Goal: Task Accomplishment & Management: Manage account settings

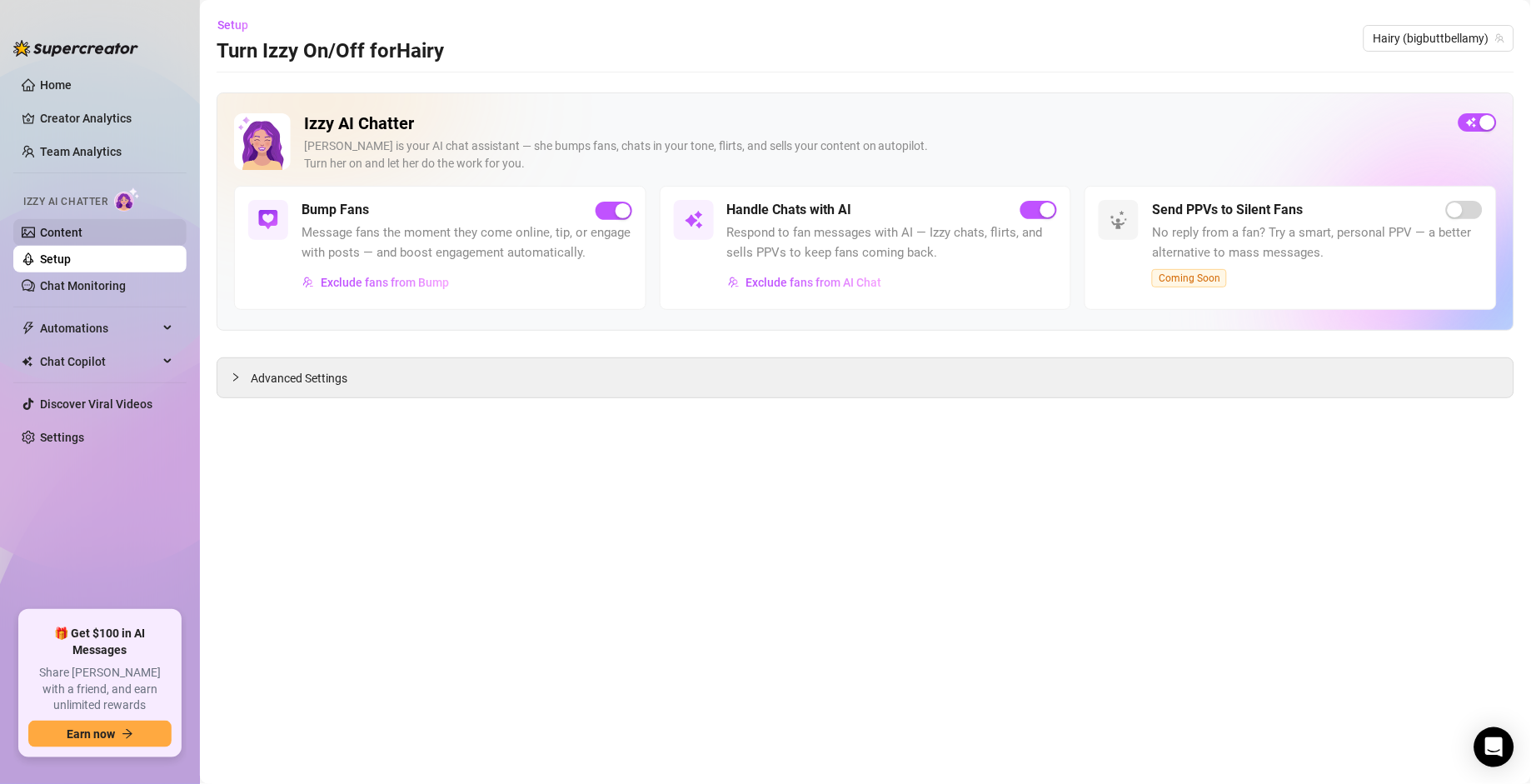
click at [68, 233] on link "Content" at bounding box center [61, 232] width 43 height 13
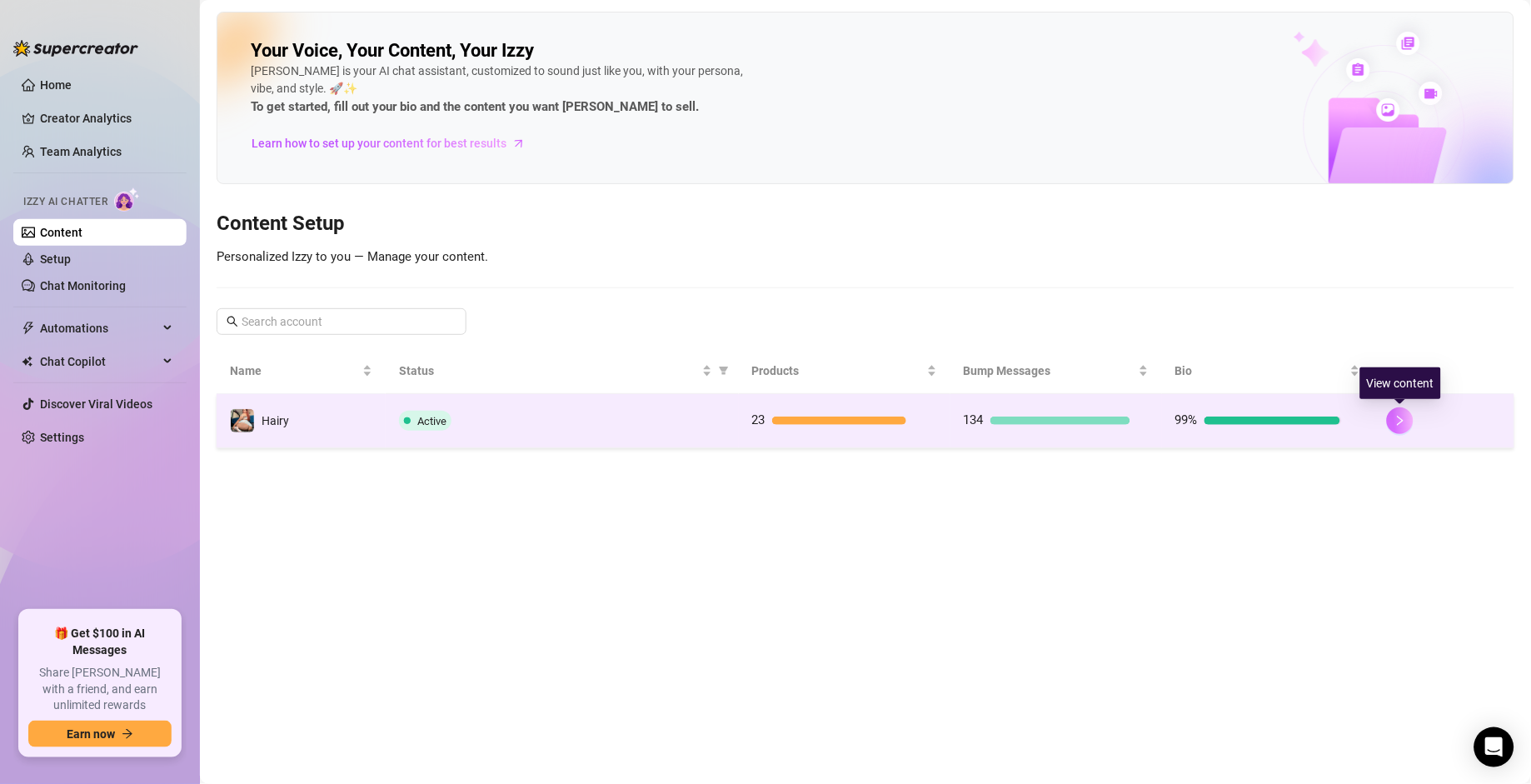
click at [1397, 423] on icon "right" at bounding box center [1400, 420] width 11 height 11
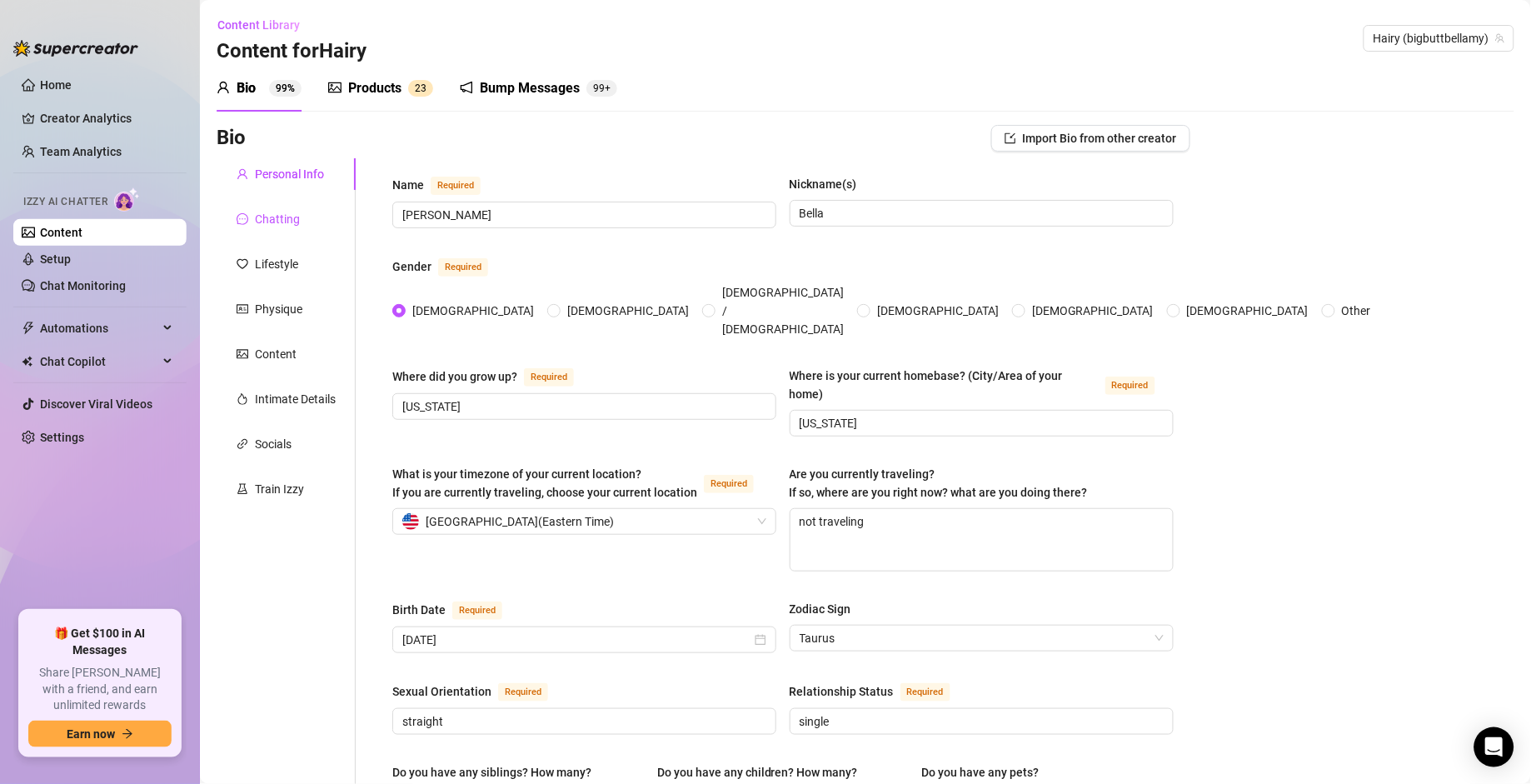
click at [280, 213] on div "Chatting" at bounding box center [277, 218] width 45 height 18
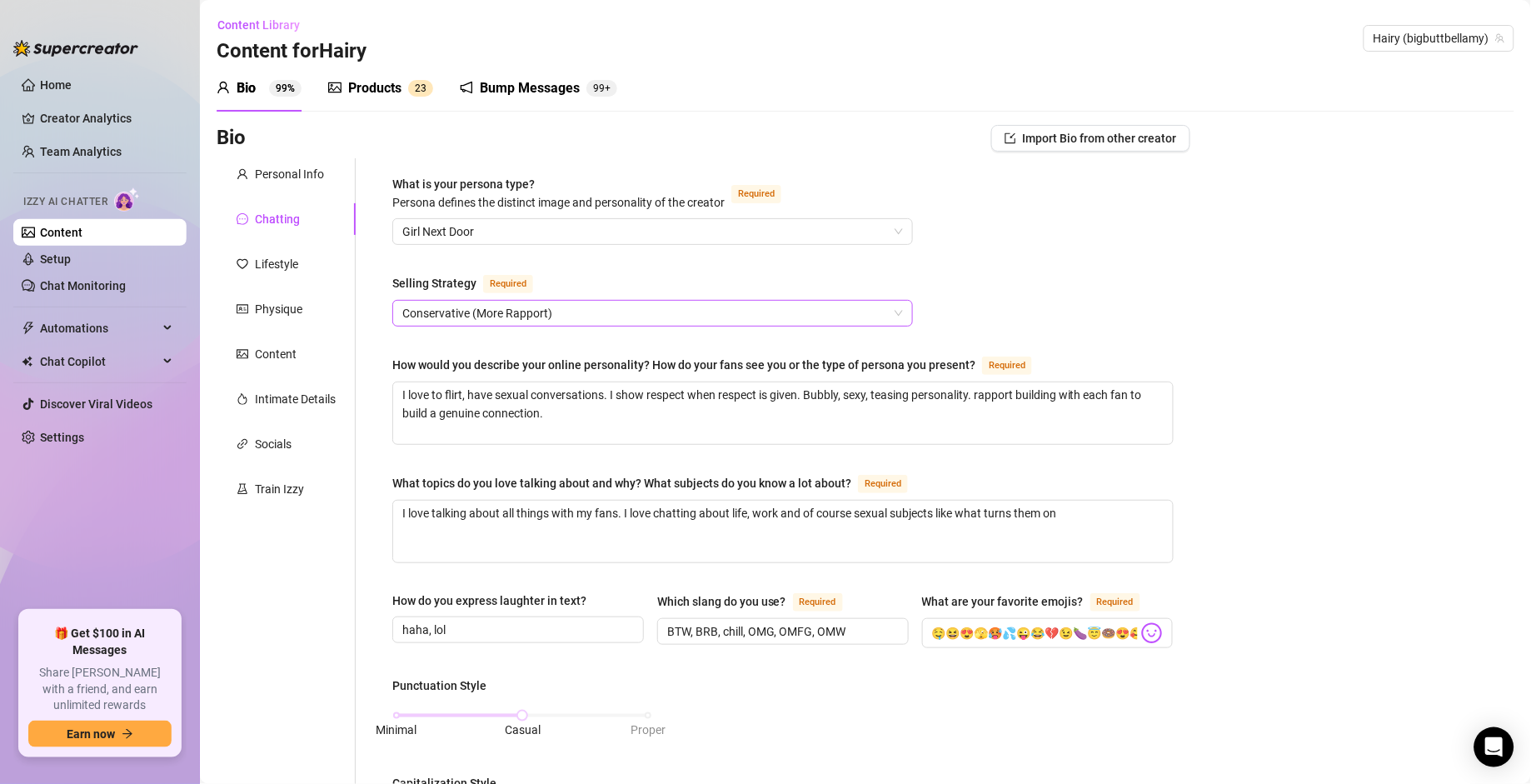
click at [889, 314] on span "Conservative (More Rapport)" at bounding box center [653, 313] width 501 height 25
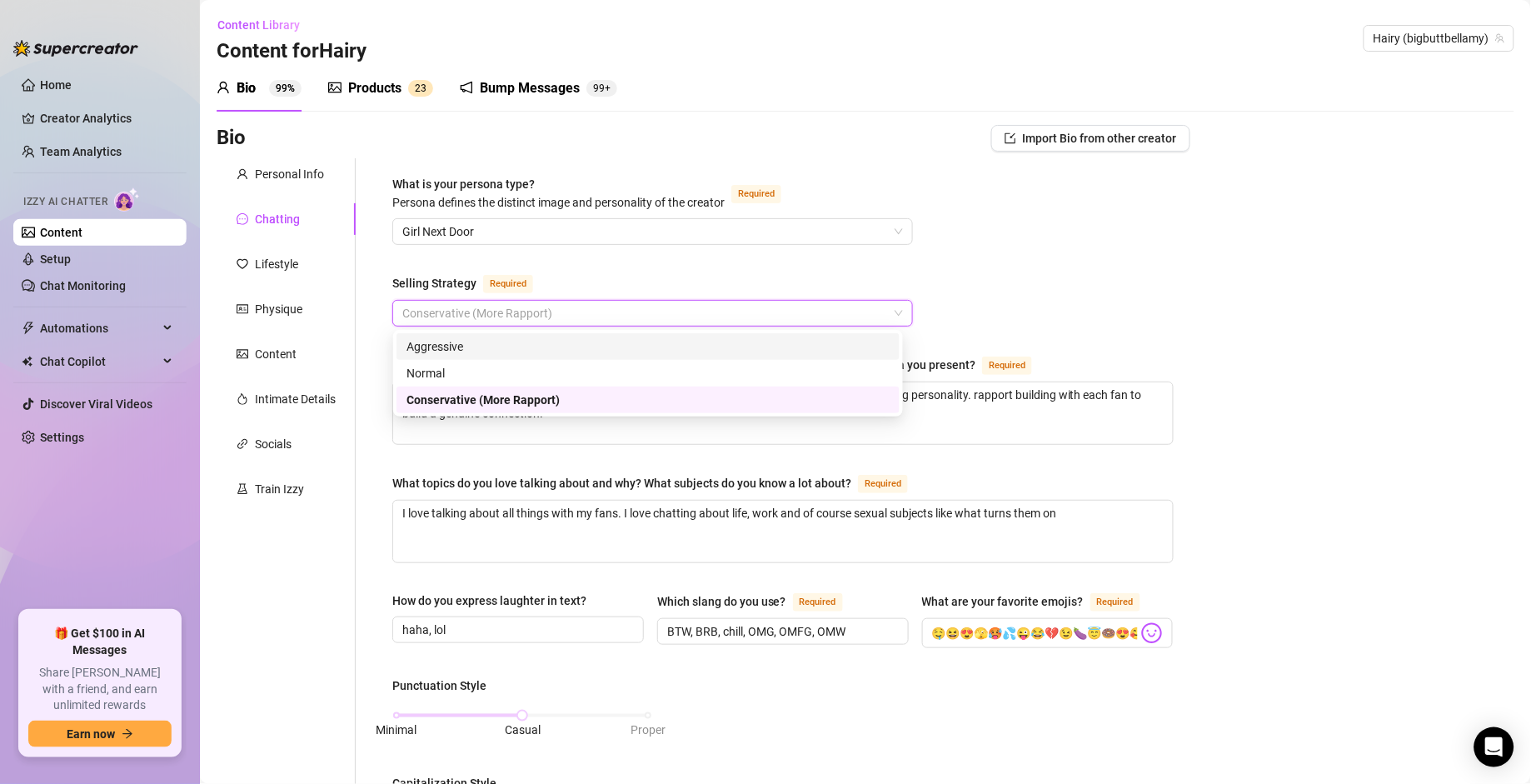
click at [465, 342] on div "Aggressive" at bounding box center [648, 346] width 483 height 18
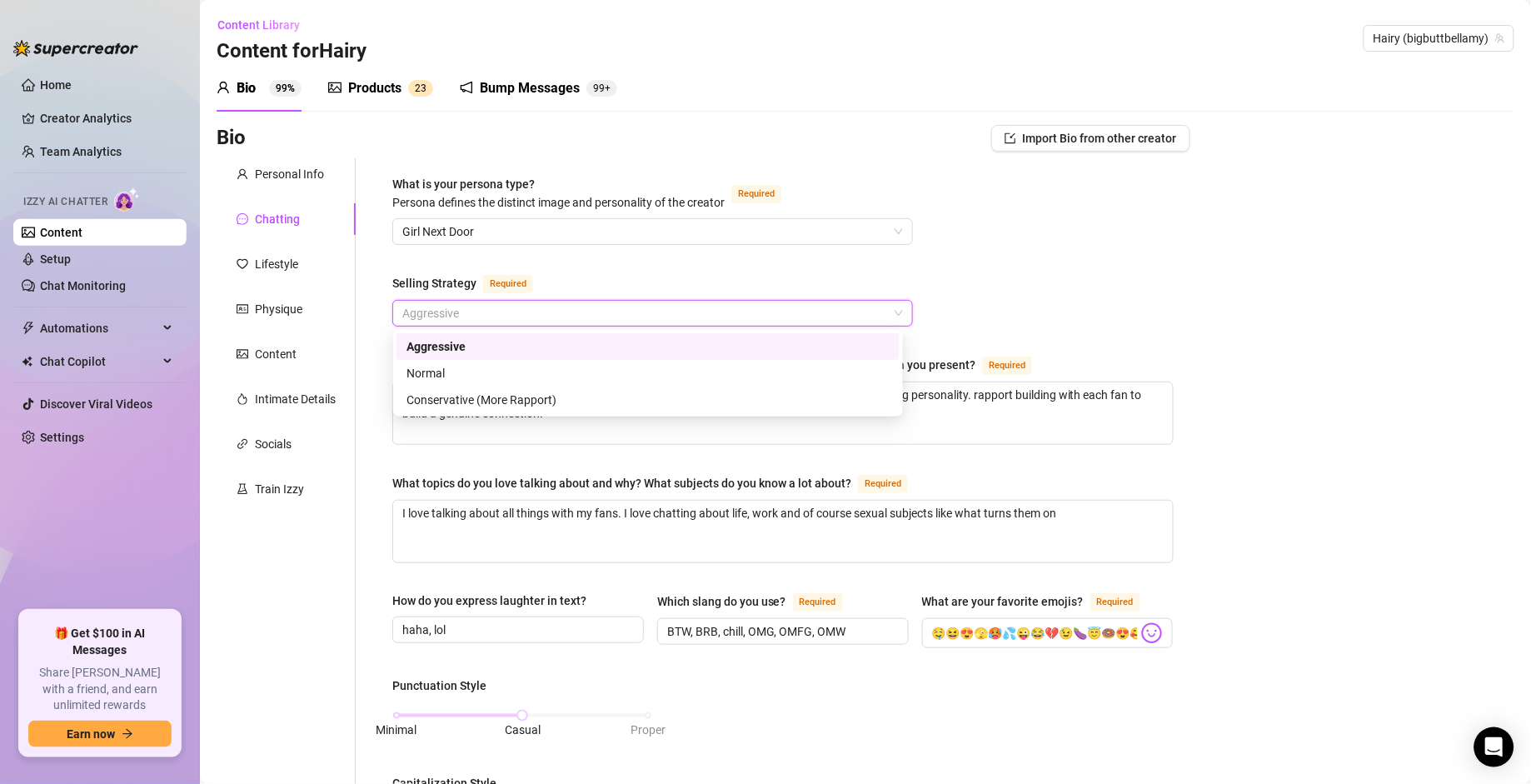
click at [803, 308] on span "Aggressive" at bounding box center [653, 313] width 501 height 25
click at [804, 264] on div "What is your persona type? [PERSON_NAME] defines the distinct image and persona…" at bounding box center [784, 779] width 782 height 1210
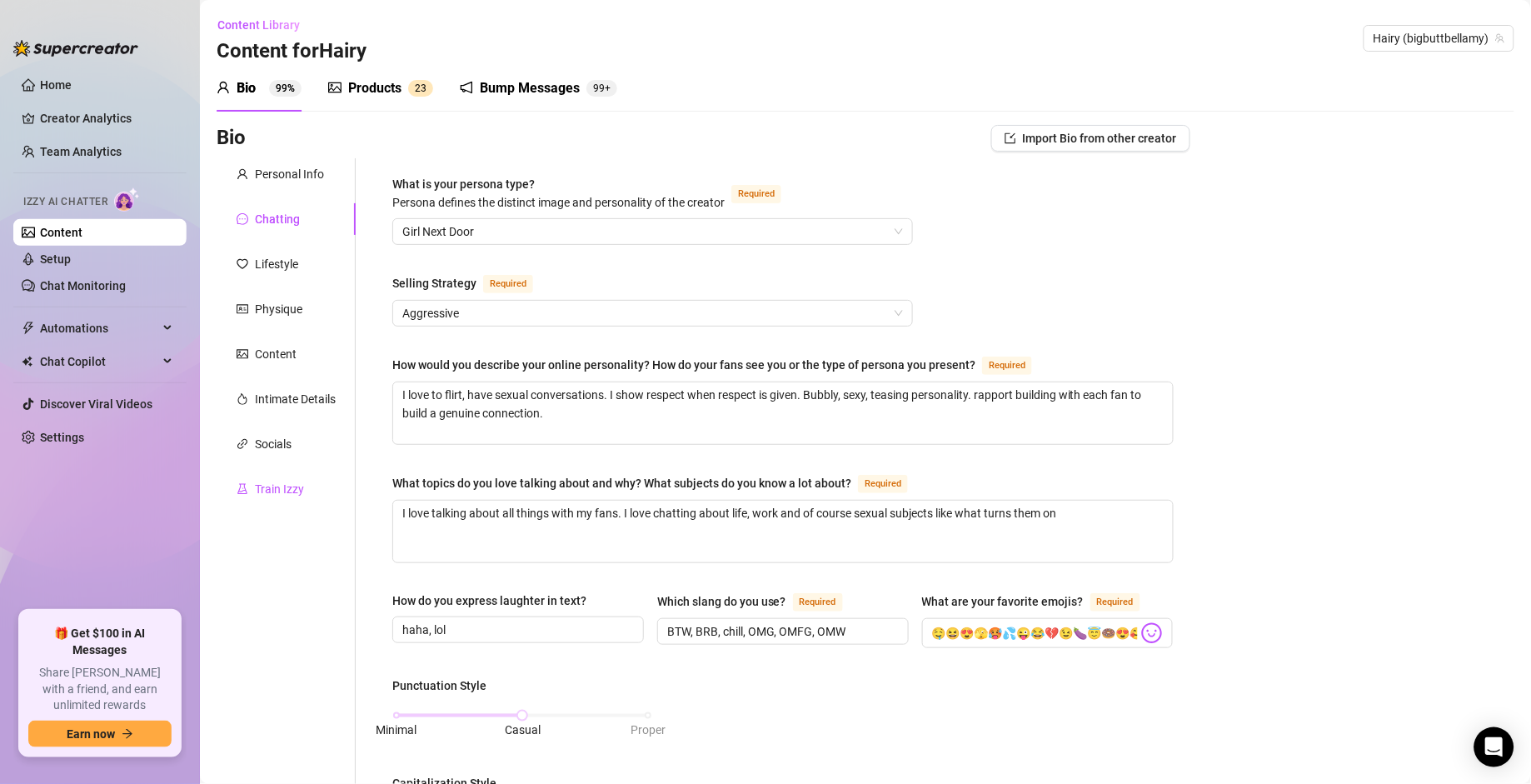
click at [277, 486] on div "Train Izzy" at bounding box center [280, 488] width 49 height 18
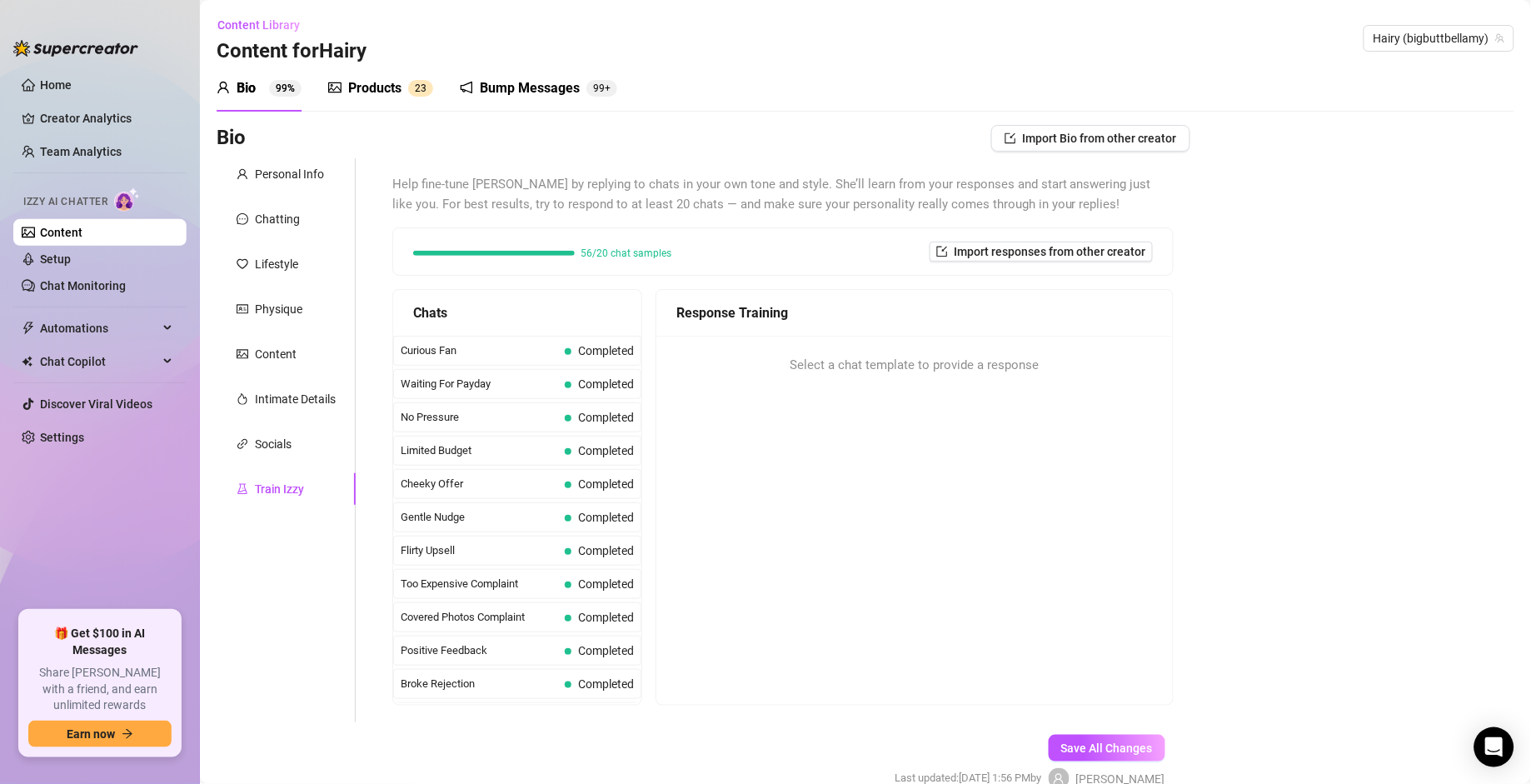
scroll to position [83, 0]
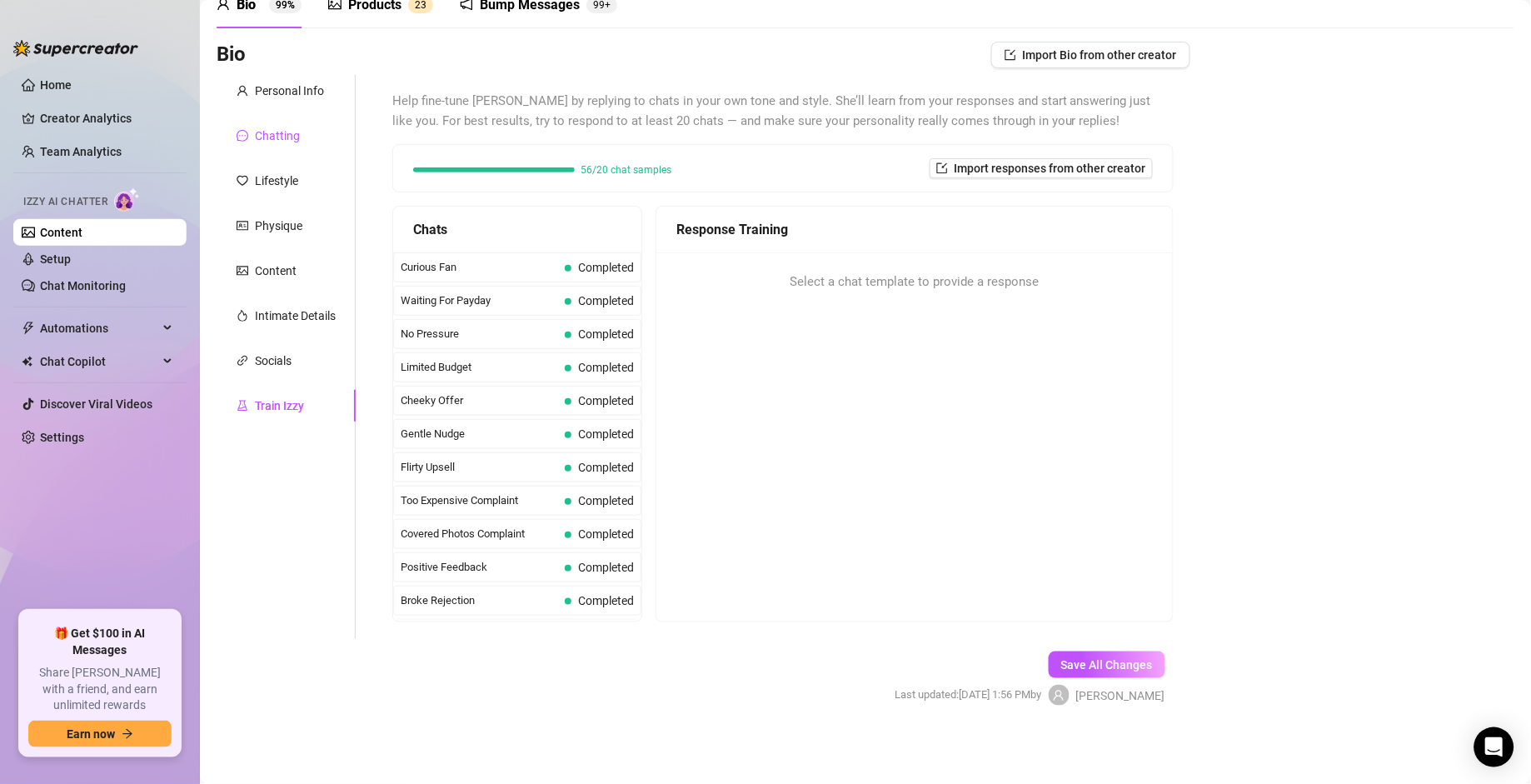
click at [270, 140] on div "Chatting" at bounding box center [277, 136] width 45 height 18
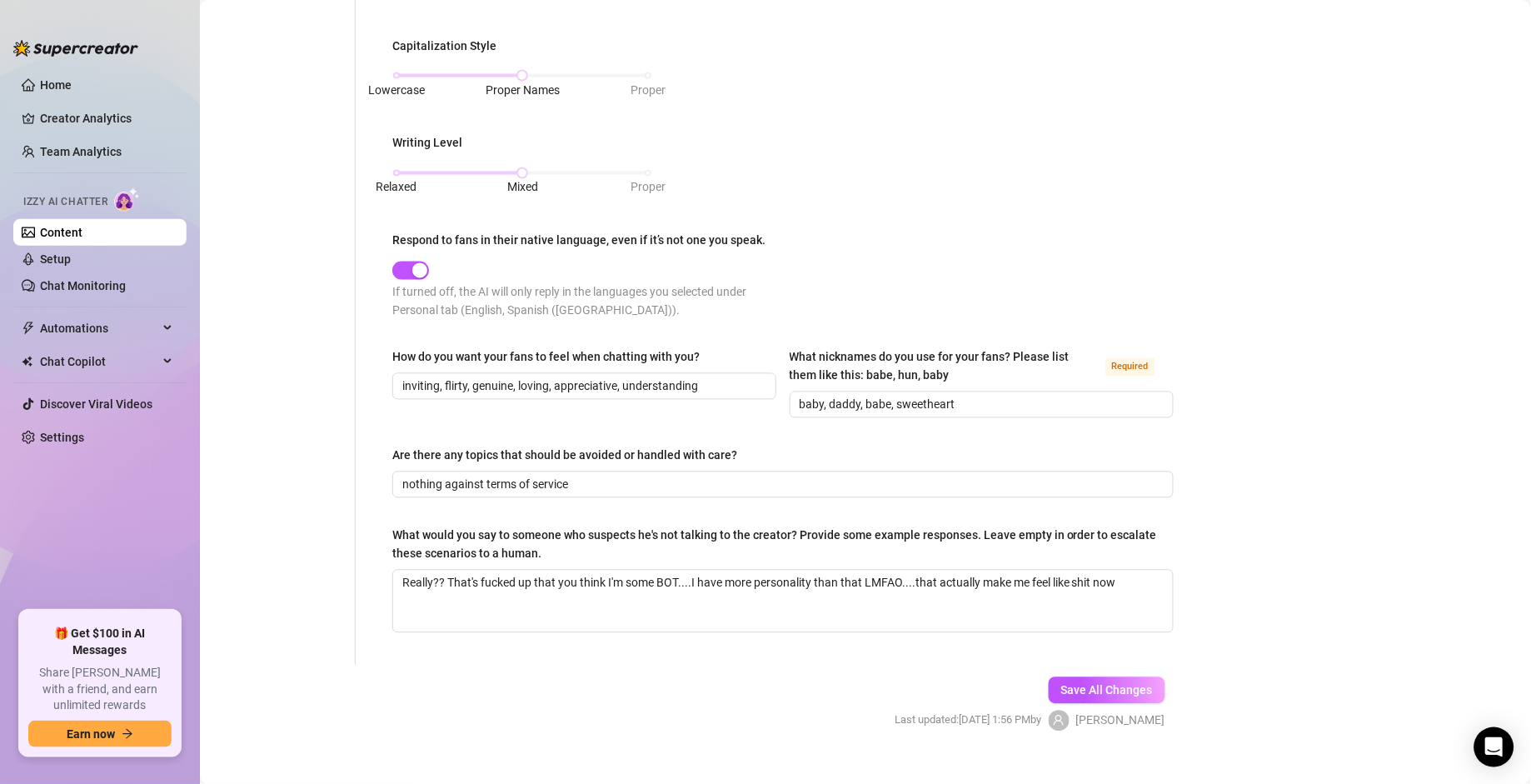
scroll to position [767, 0]
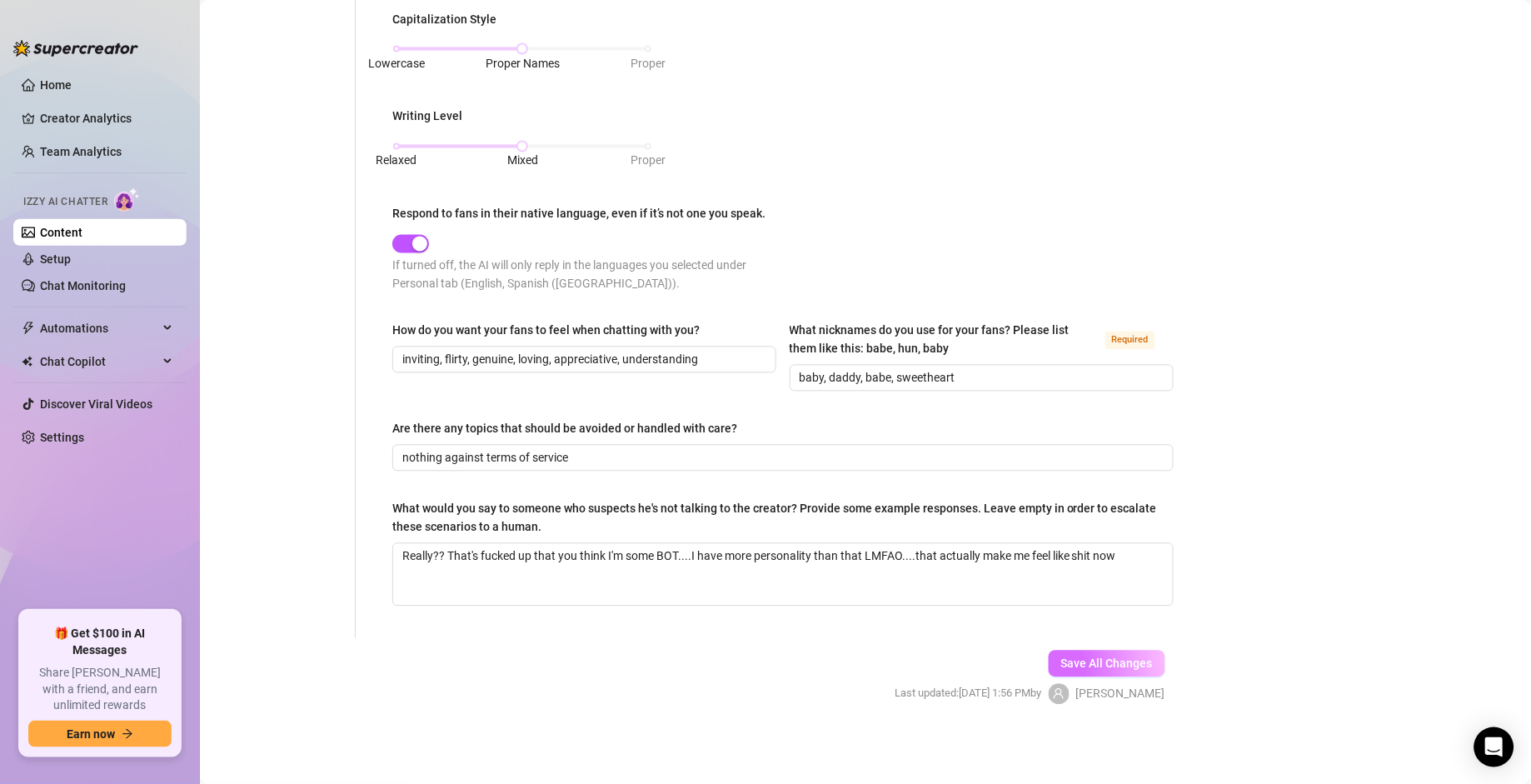
click at [1099, 669] on span "Save All Changes" at bounding box center [1107, 664] width 92 height 13
click at [58, 260] on link "Setup" at bounding box center [55, 259] width 30 height 13
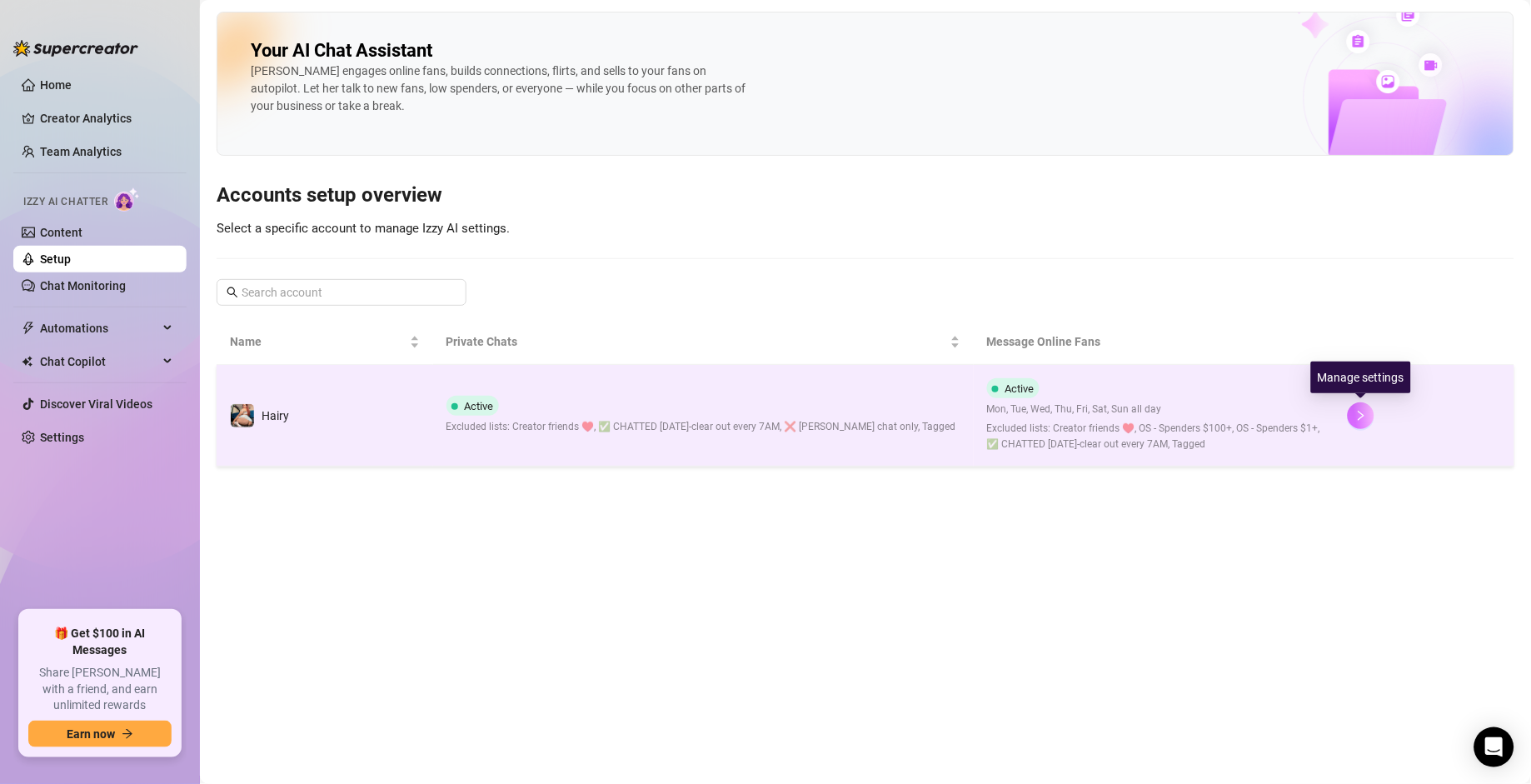
click at [1365, 424] on button "button" at bounding box center [1361, 415] width 27 height 27
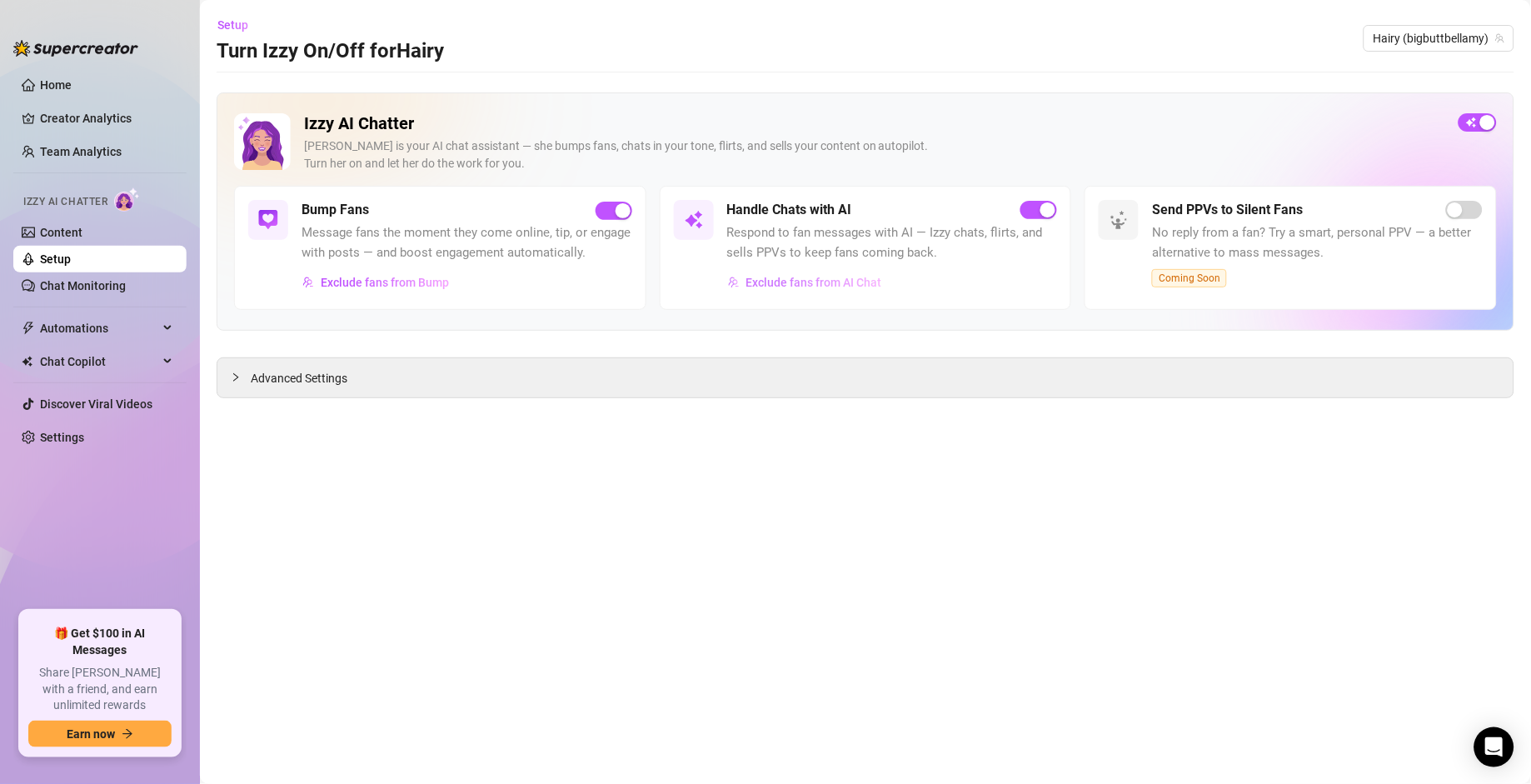
click at [846, 284] on span "Exclude fans from AI Chat" at bounding box center [814, 283] width 136 height 13
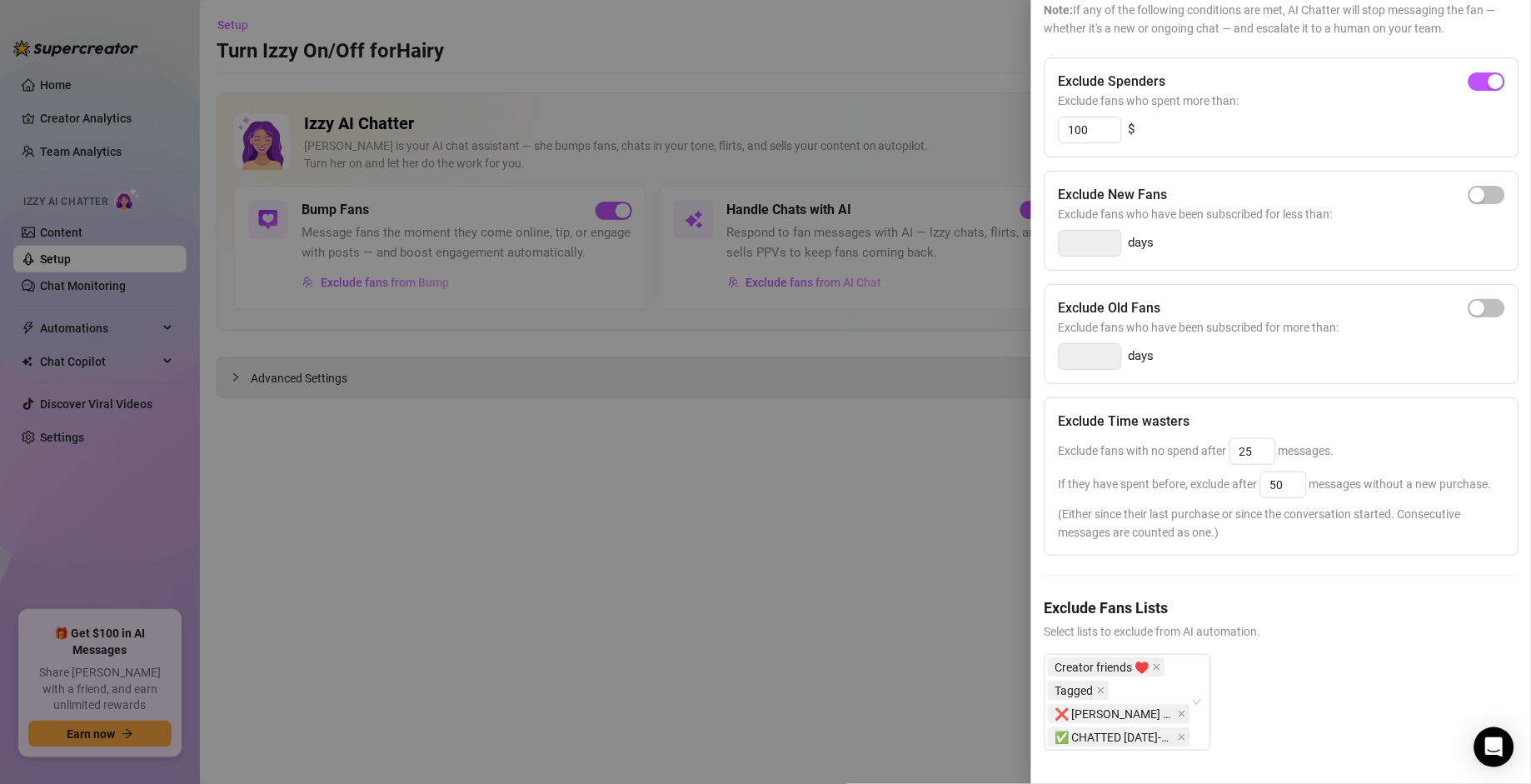
scroll to position [189, 0]
drag, startPoint x: 1257, startPoint y: 407, endPoint x: 1225, endPoint y: 408, distance: 32.0
click at [1225, 444] on span "Exclude fans with no spend after 25 messages." at bounding box center [1196, 450] width 276 height 13
type input "25"
click at [1342, 562] on div "Exclude Spenders Exclude fans who spent more than: 100 $ Exclude New Fans Exclu…" at bounding box center [1281, 417] width 473 height 720
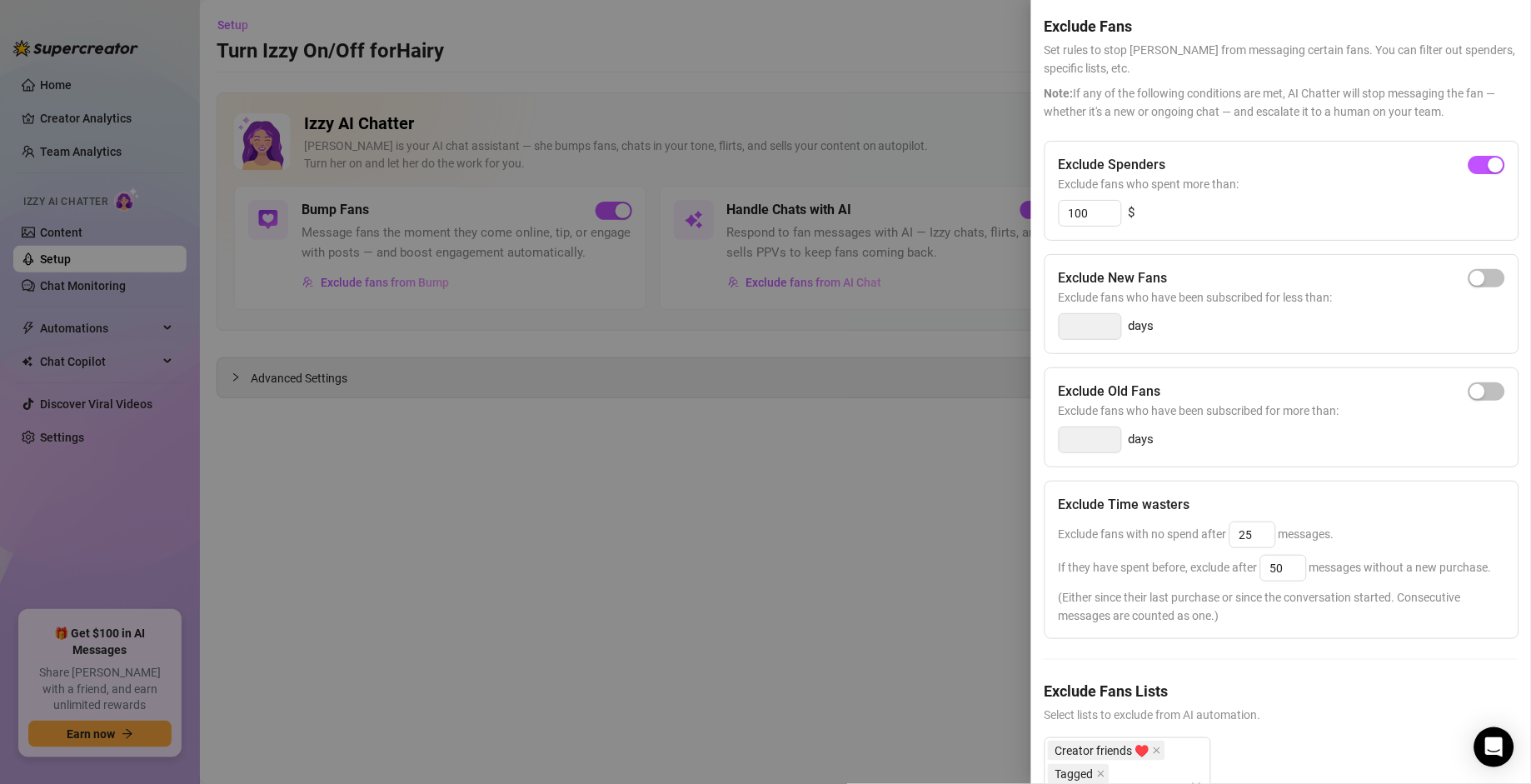
scroll to position [0, 0]
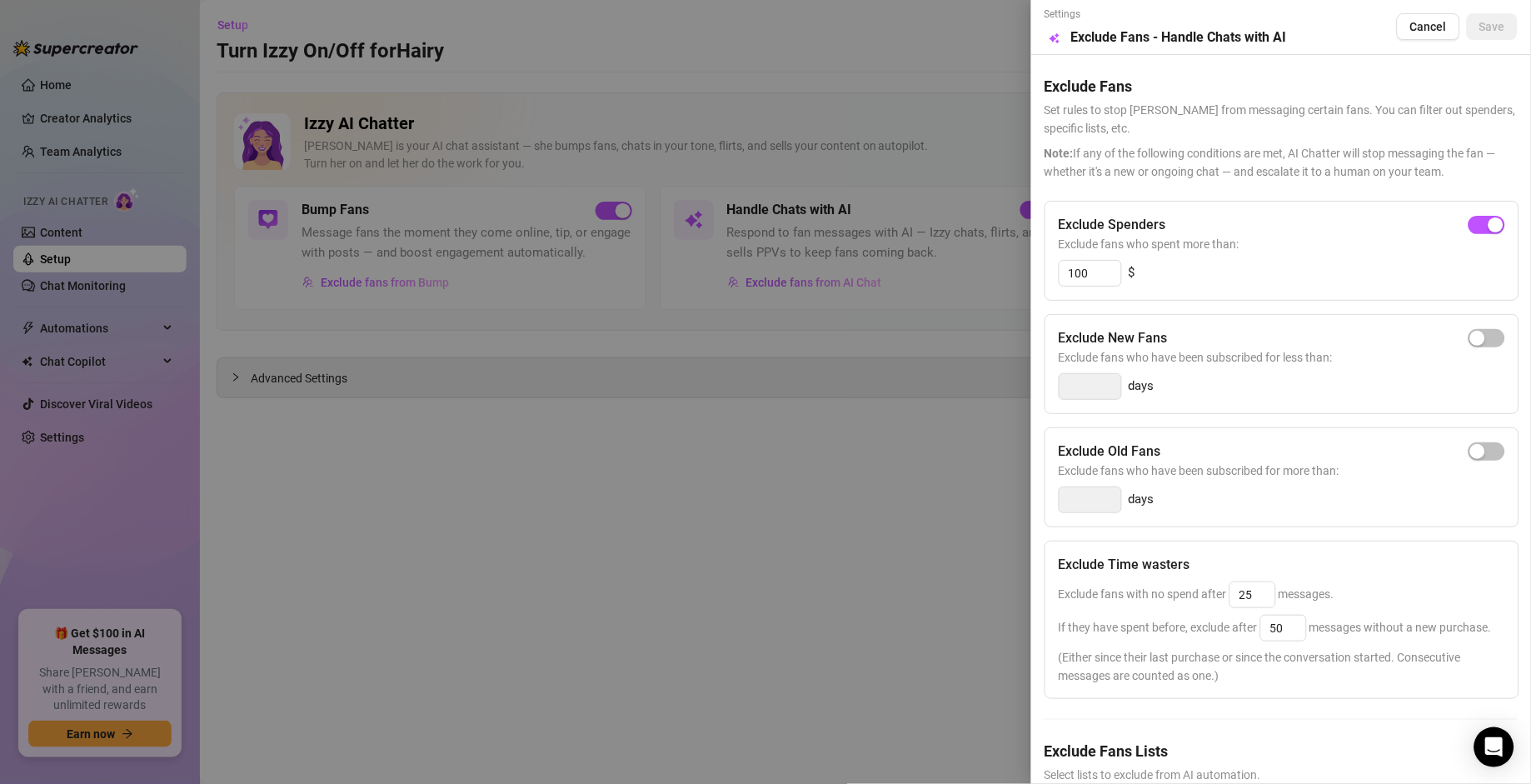
click at [972, 436] on div at bounding box center [766, 392] width 1531 height 784
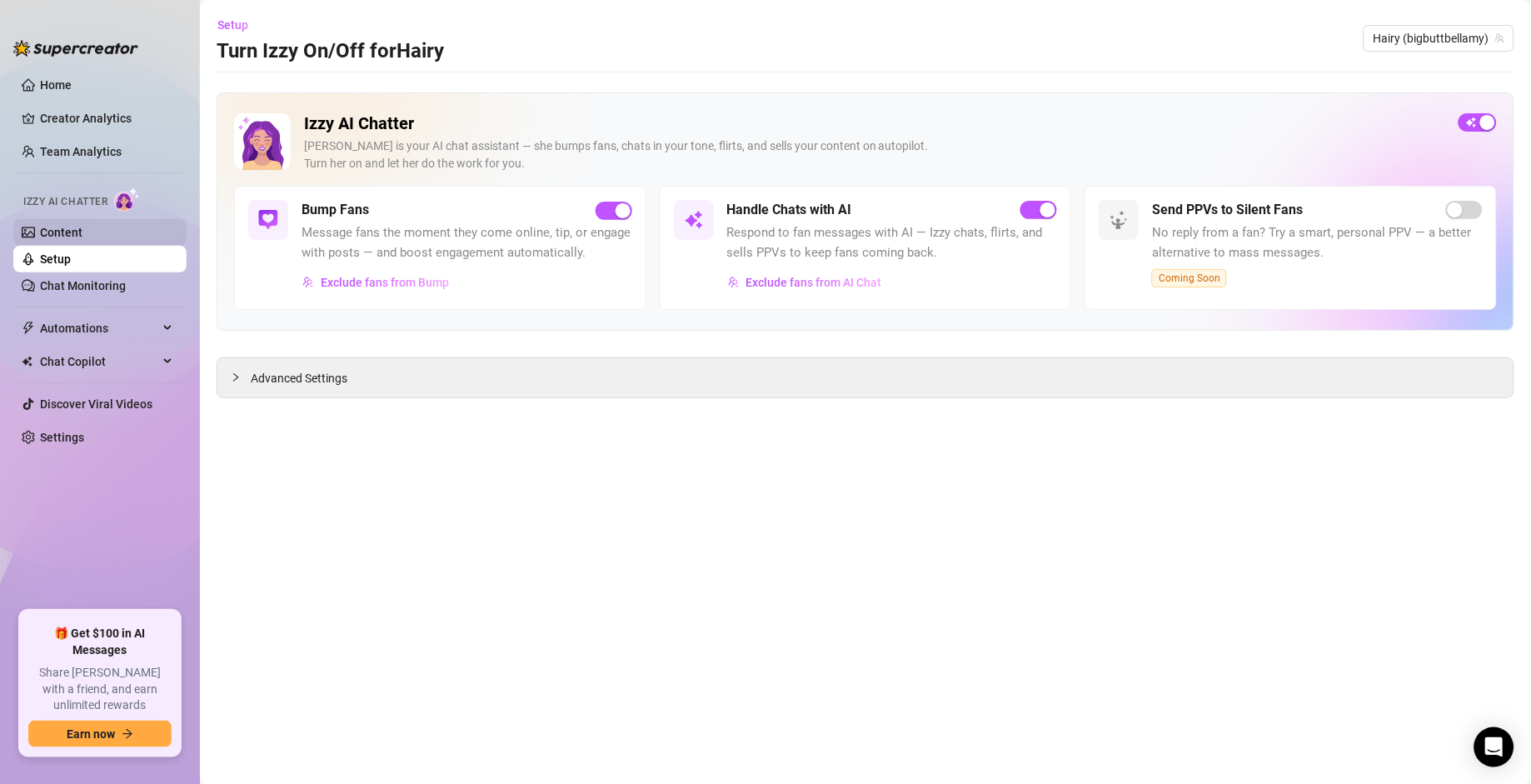
click at [70, 239] on link "Content" at bounding box center [61, 232] width 43 height 13
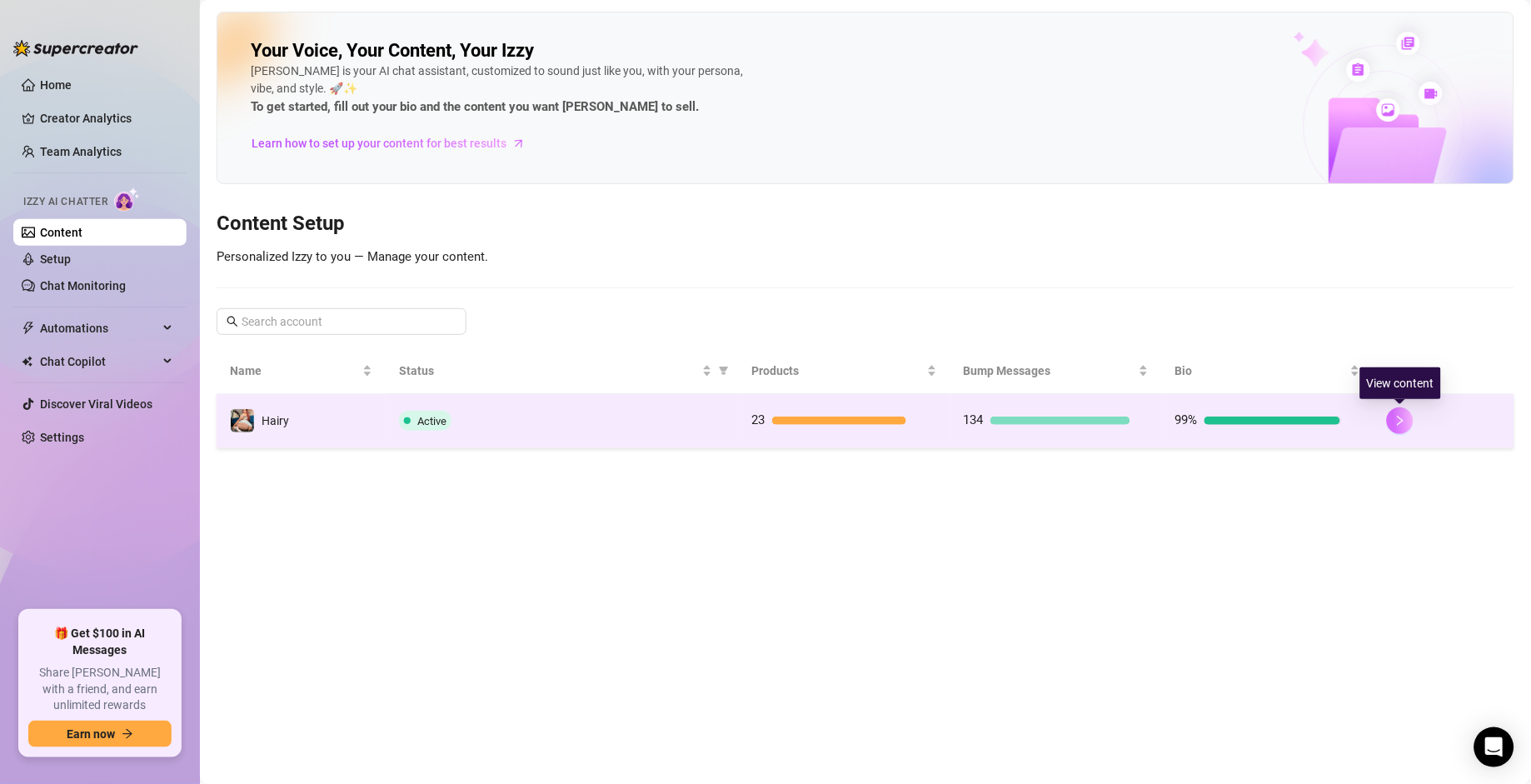
click at [1403, 418] on icon "right" at bounding box center [1400, 420] width 11 height 11
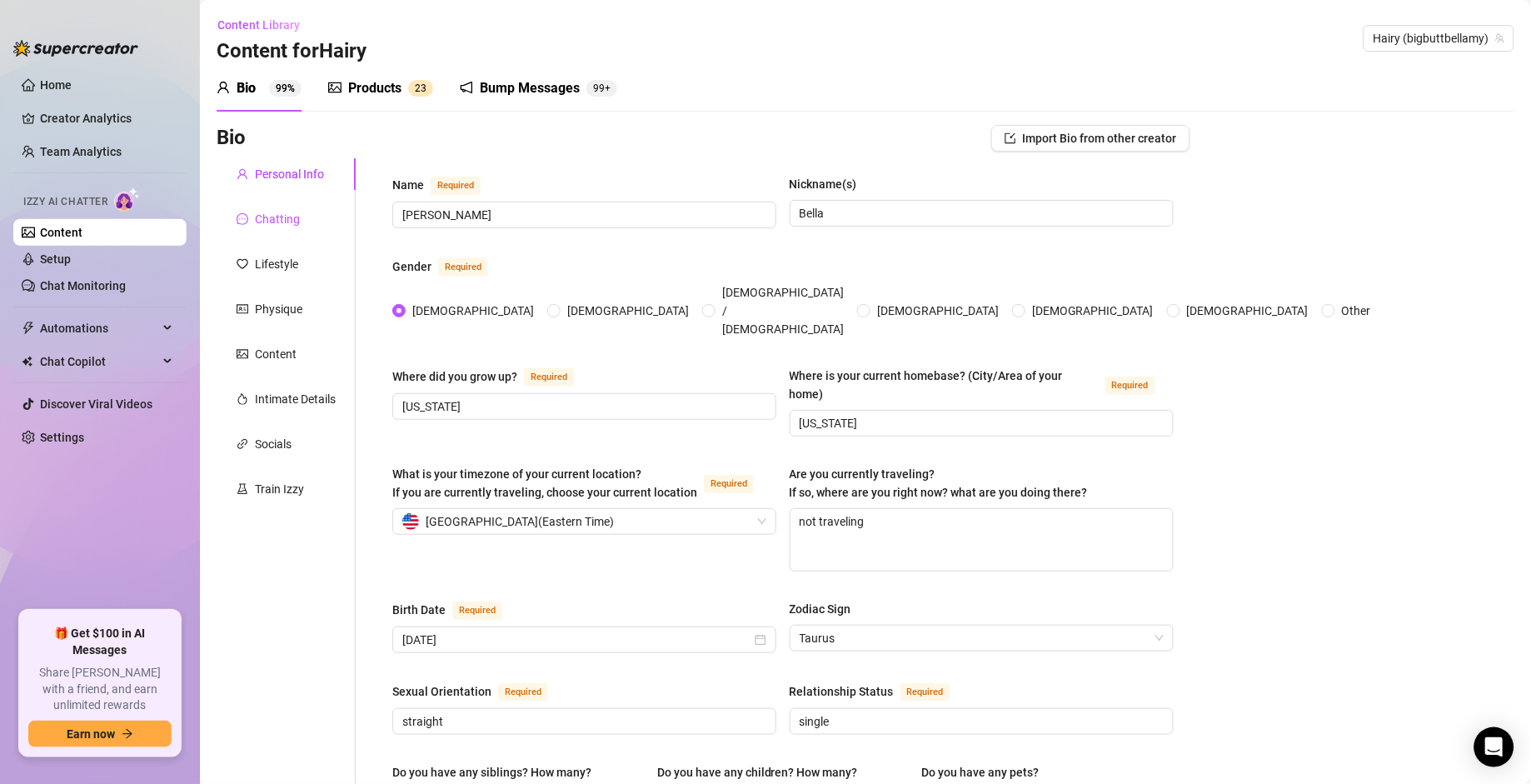
click at [287, 216] on div "Chatting" at bounding box center [277, 218] width 45 height 18
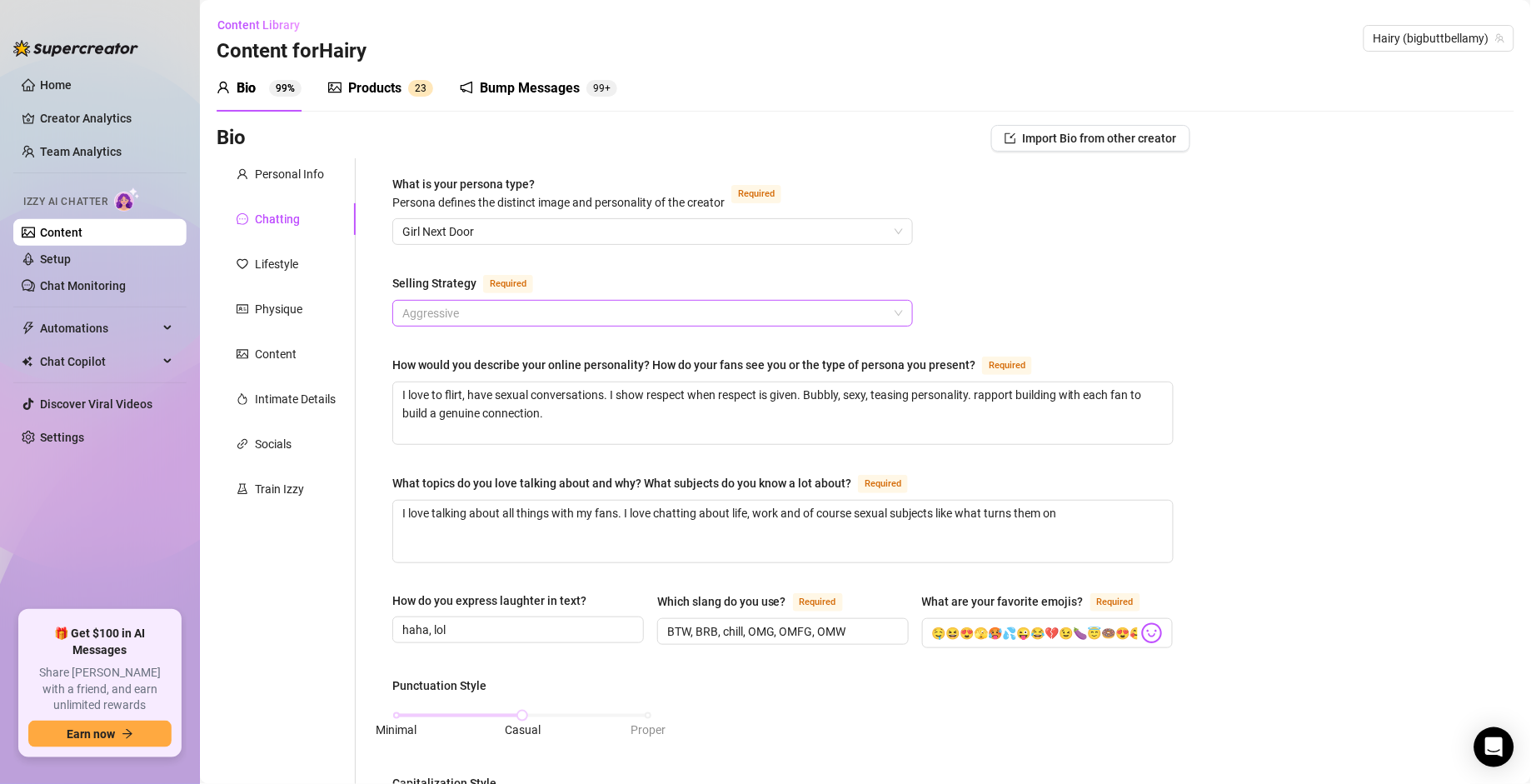
click at [885, 315] on span "Aggressive" at bounding box center [653, 313] width 501 height 25
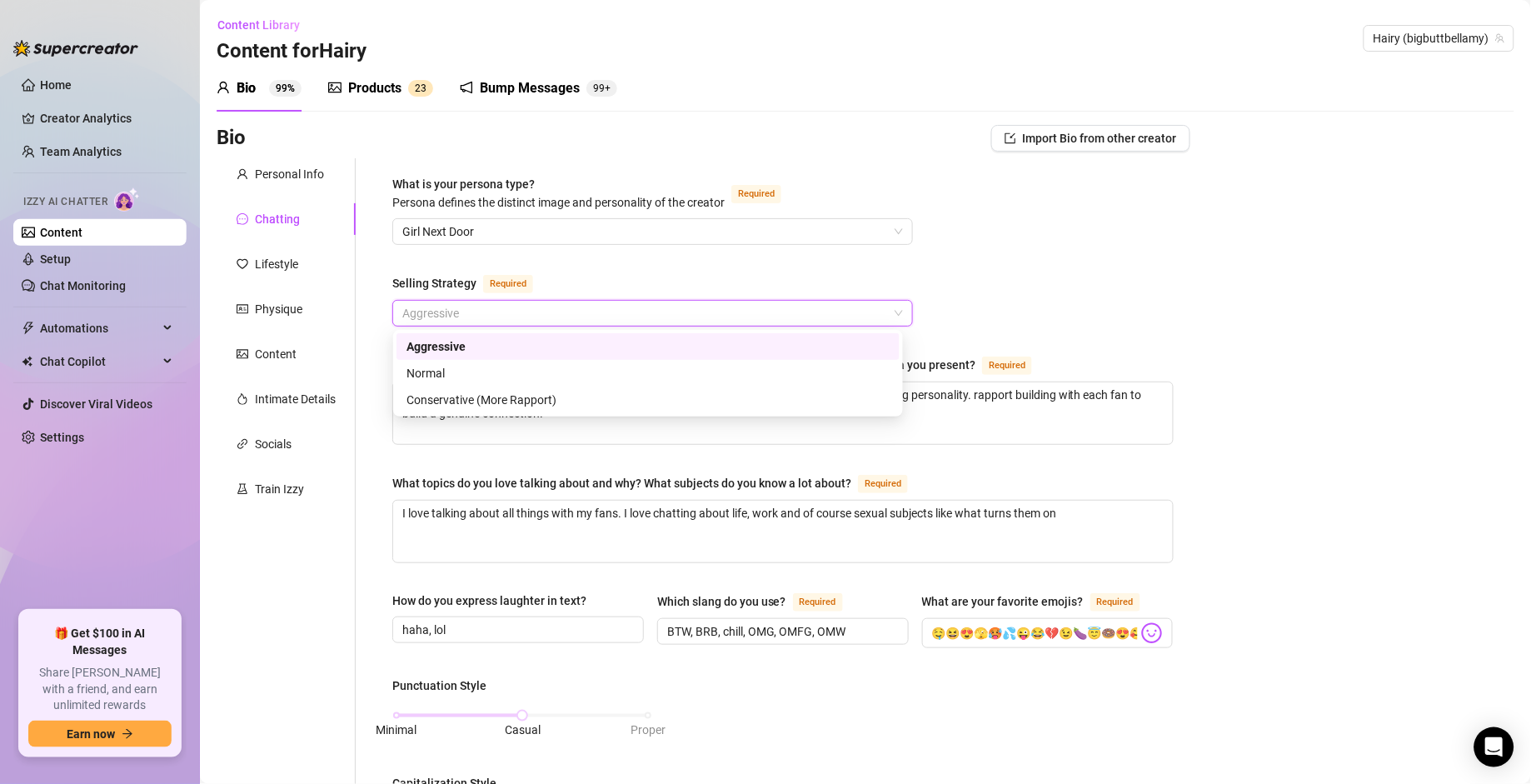
click at [1039, 306] on div "What is your persona type? [PERSON_NAME] defines the distinct image and persona…" at bounding box center [784, 779] width 782 height 1210
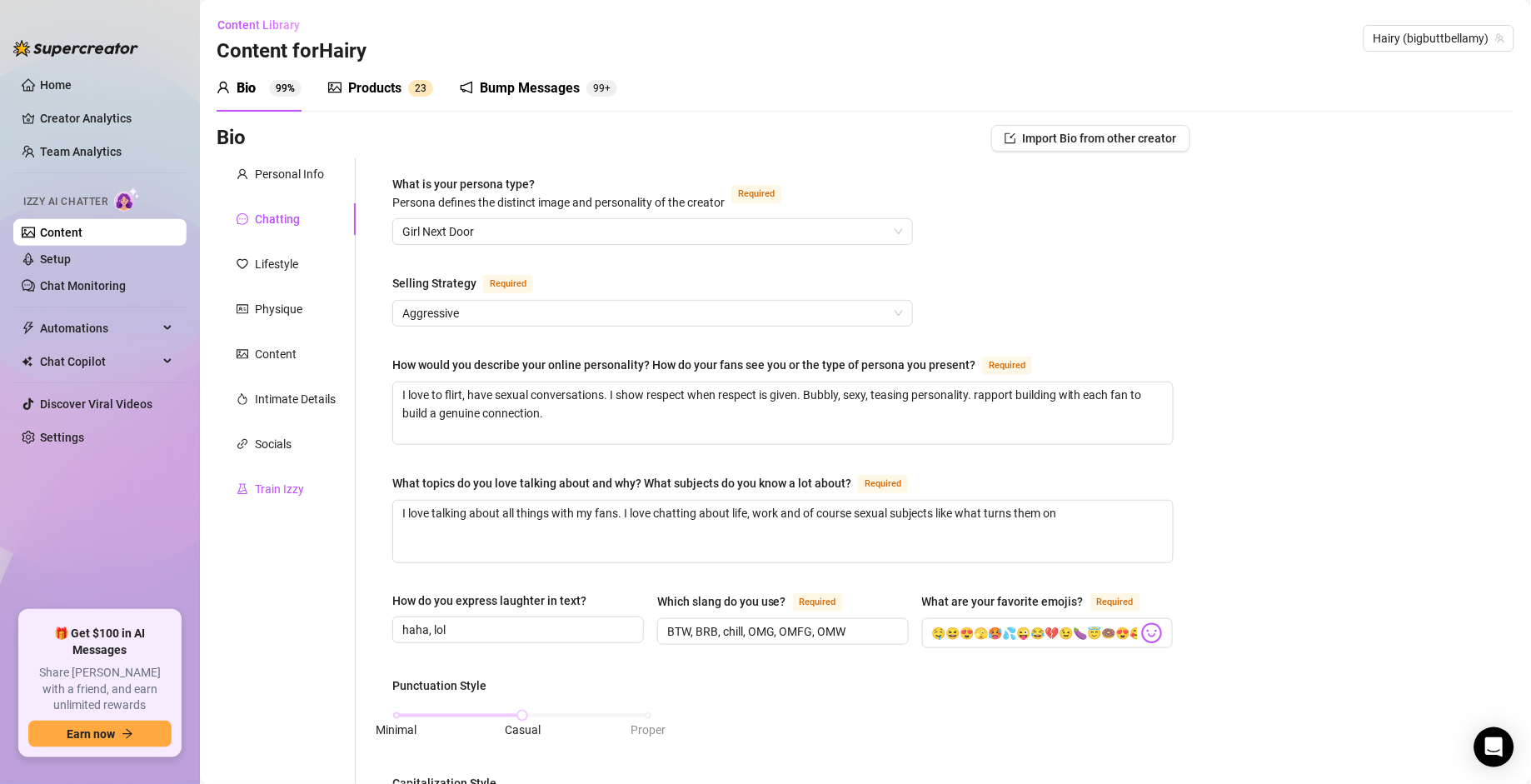
click at [287, 494] on div "Train Izzy" at bounding box center [280, 488] width 49 height 18
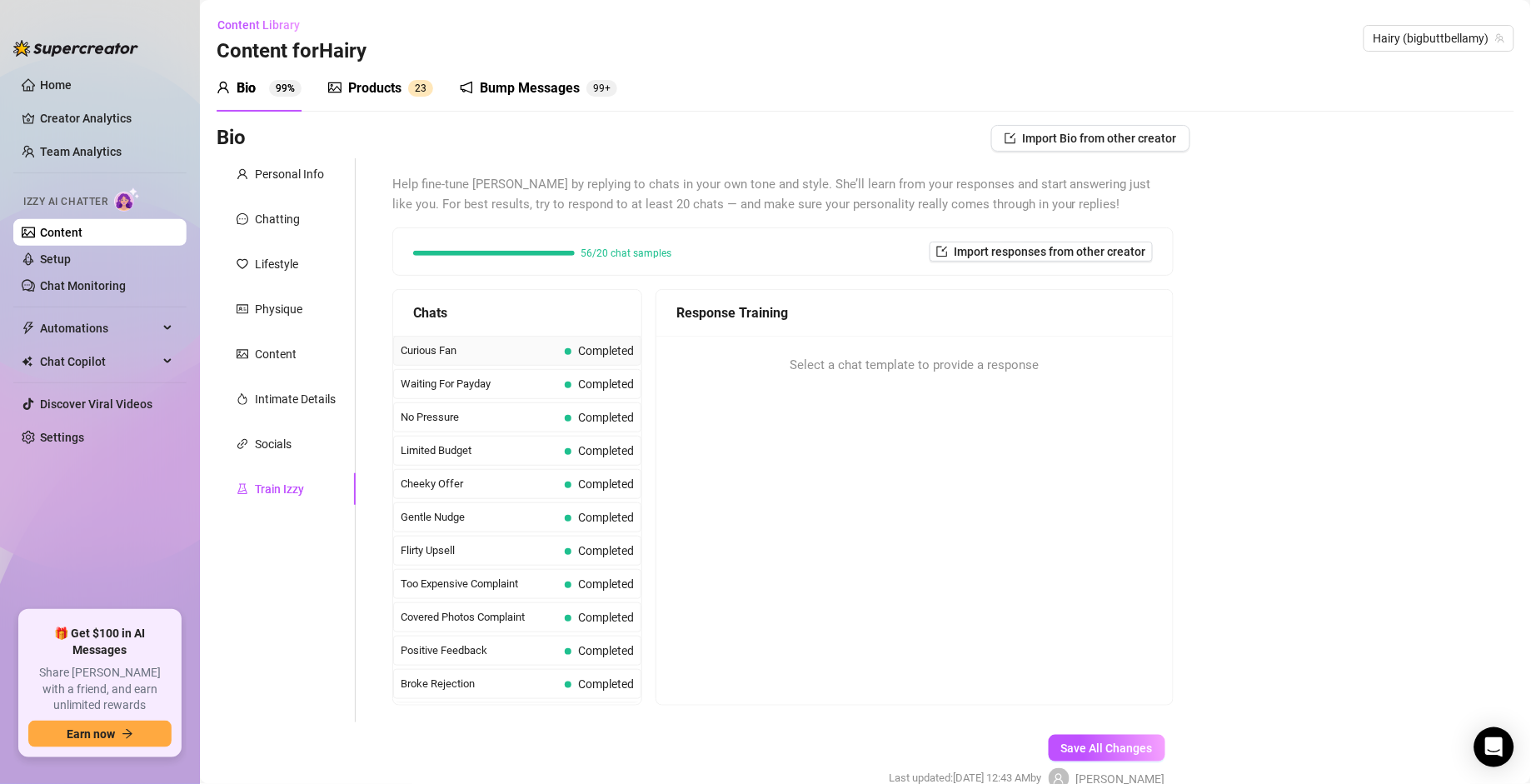
click at [505, 361] on div "Curious Fan Completed" at bounding box center [518, 351] width 249 height 30
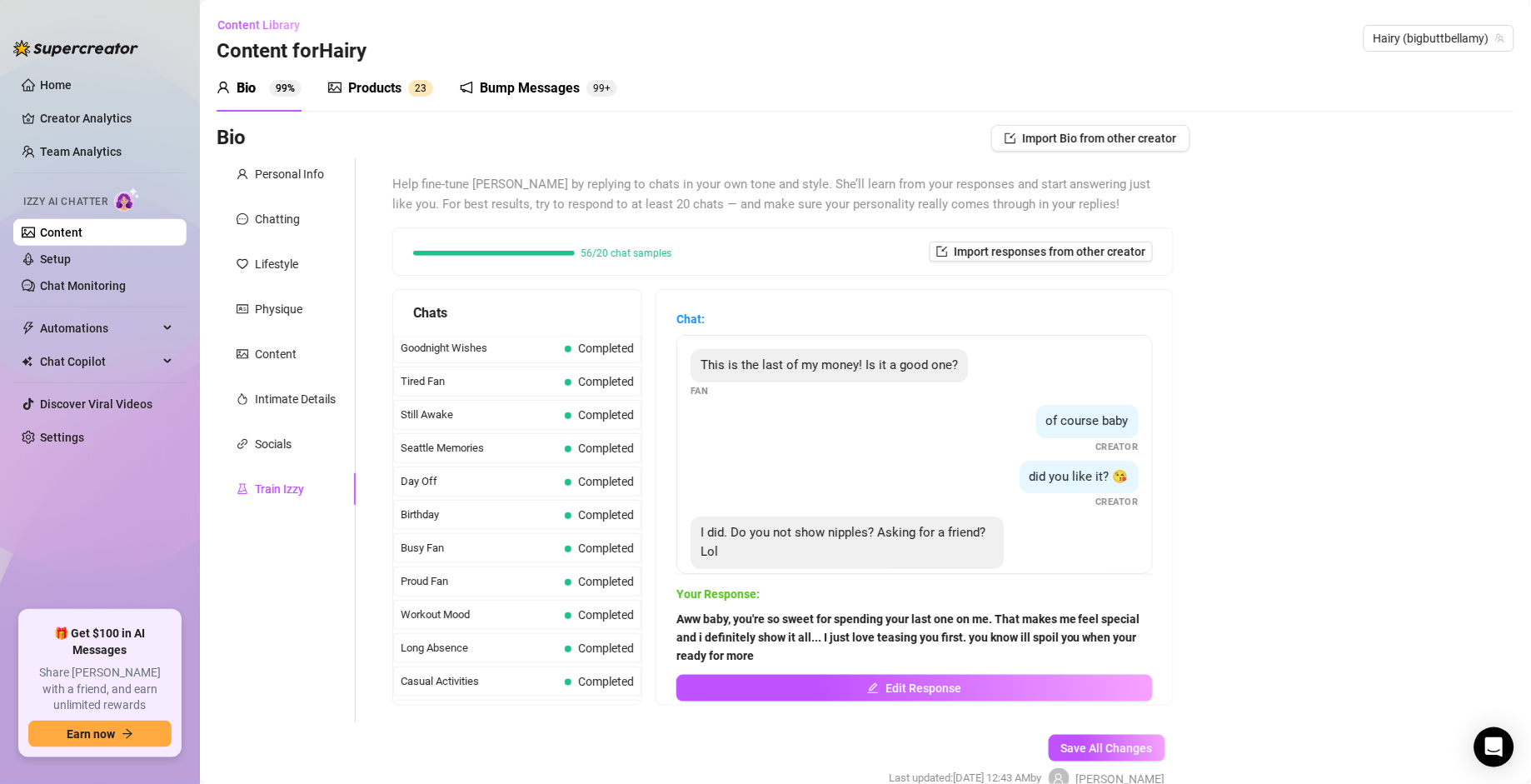
scroll to position [1532, 0]
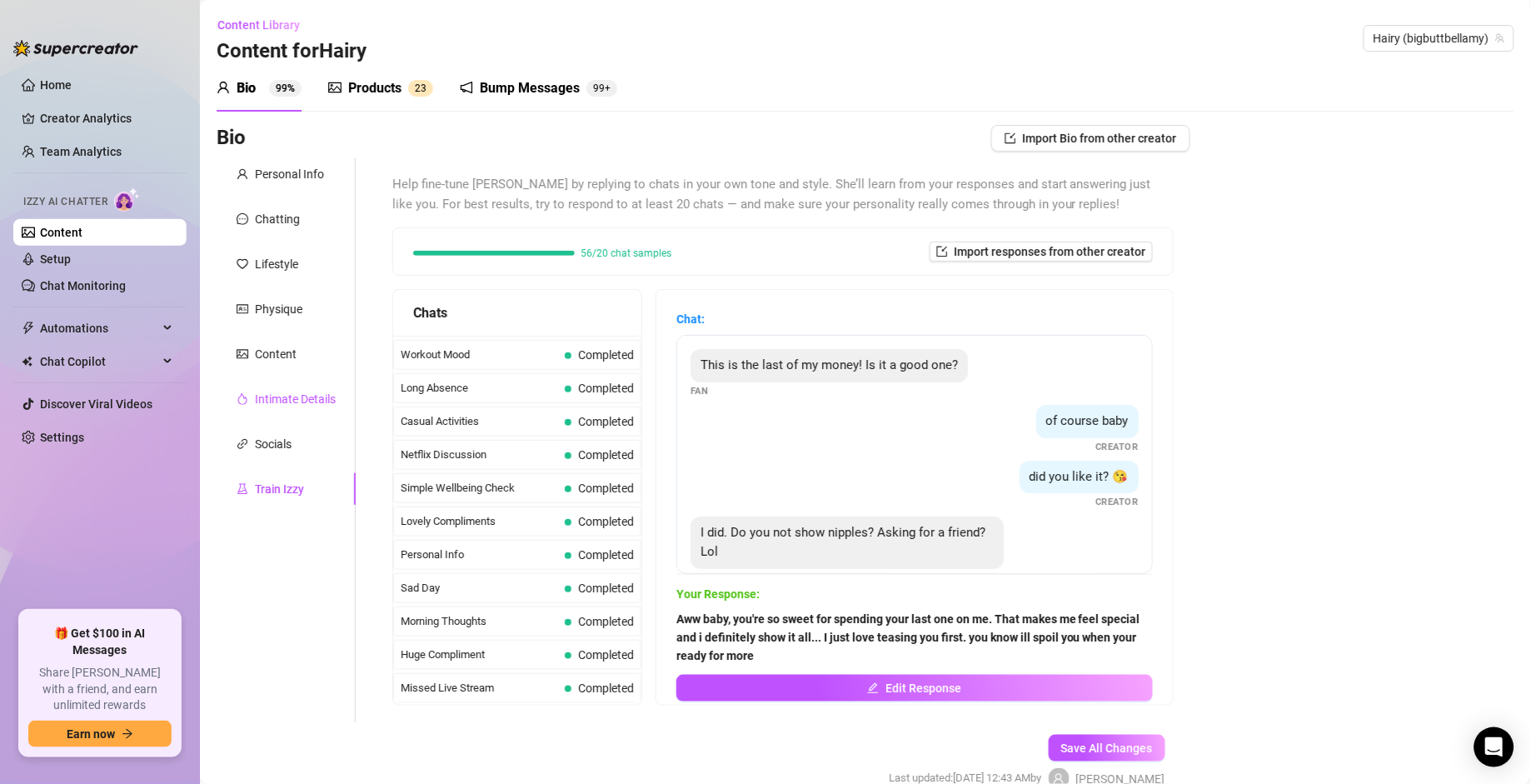
click at [266, 399] on div "Intimate Details" at bounding box center [295, 398] width 81 height 18
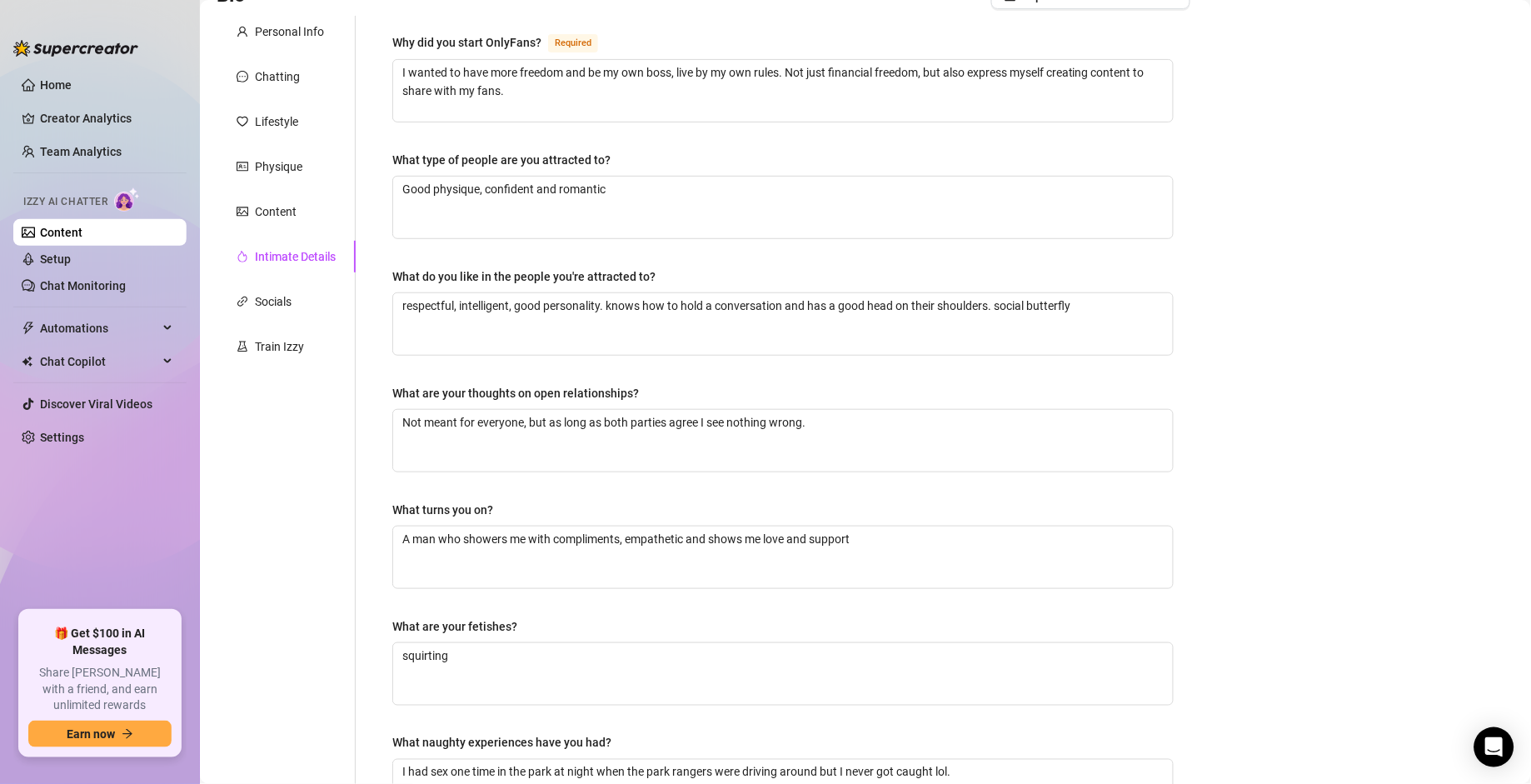
scroll to position [0, 0]
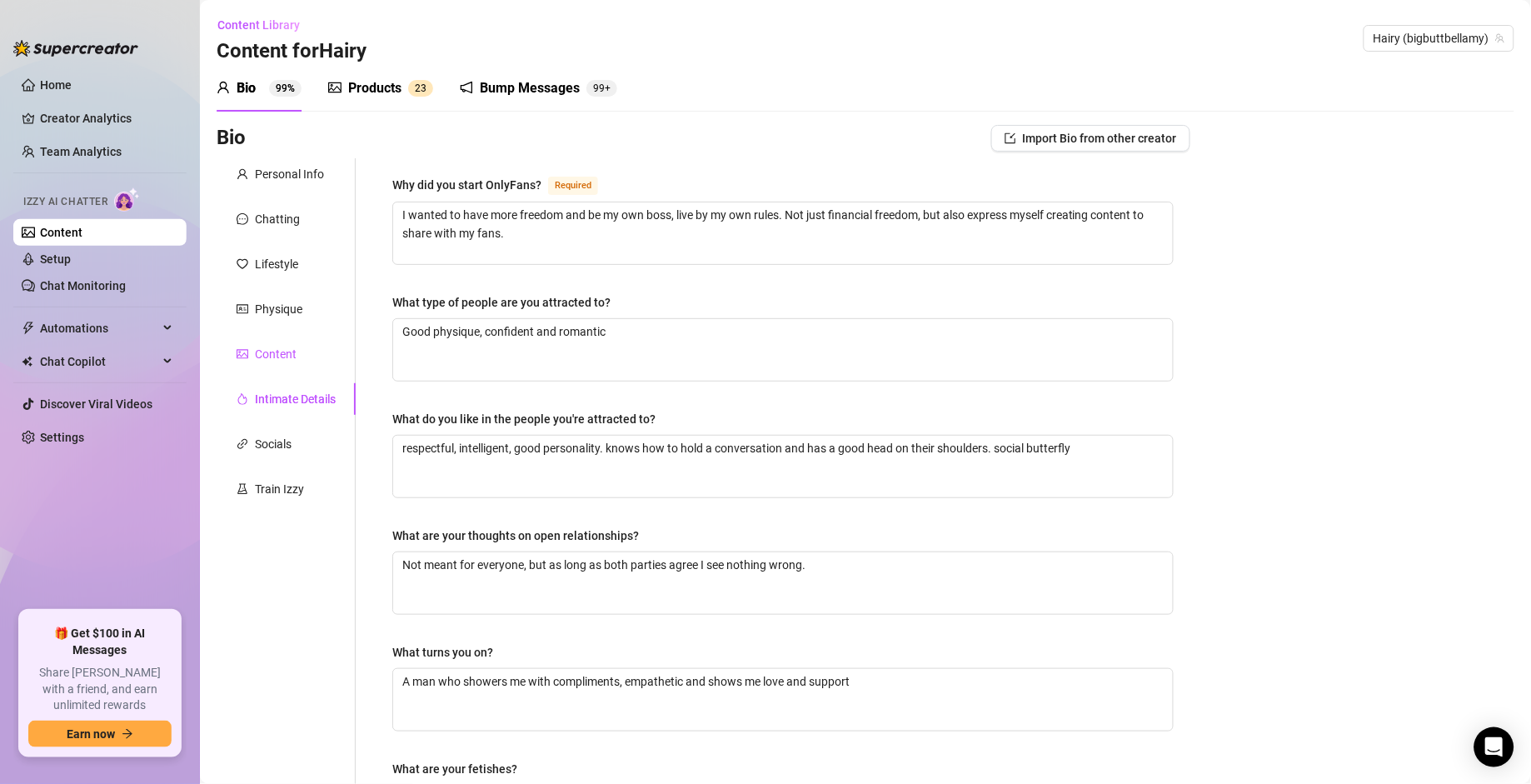
click at [276, 359] on div "Content" at bounding box center [276, 354] width 42 height 18
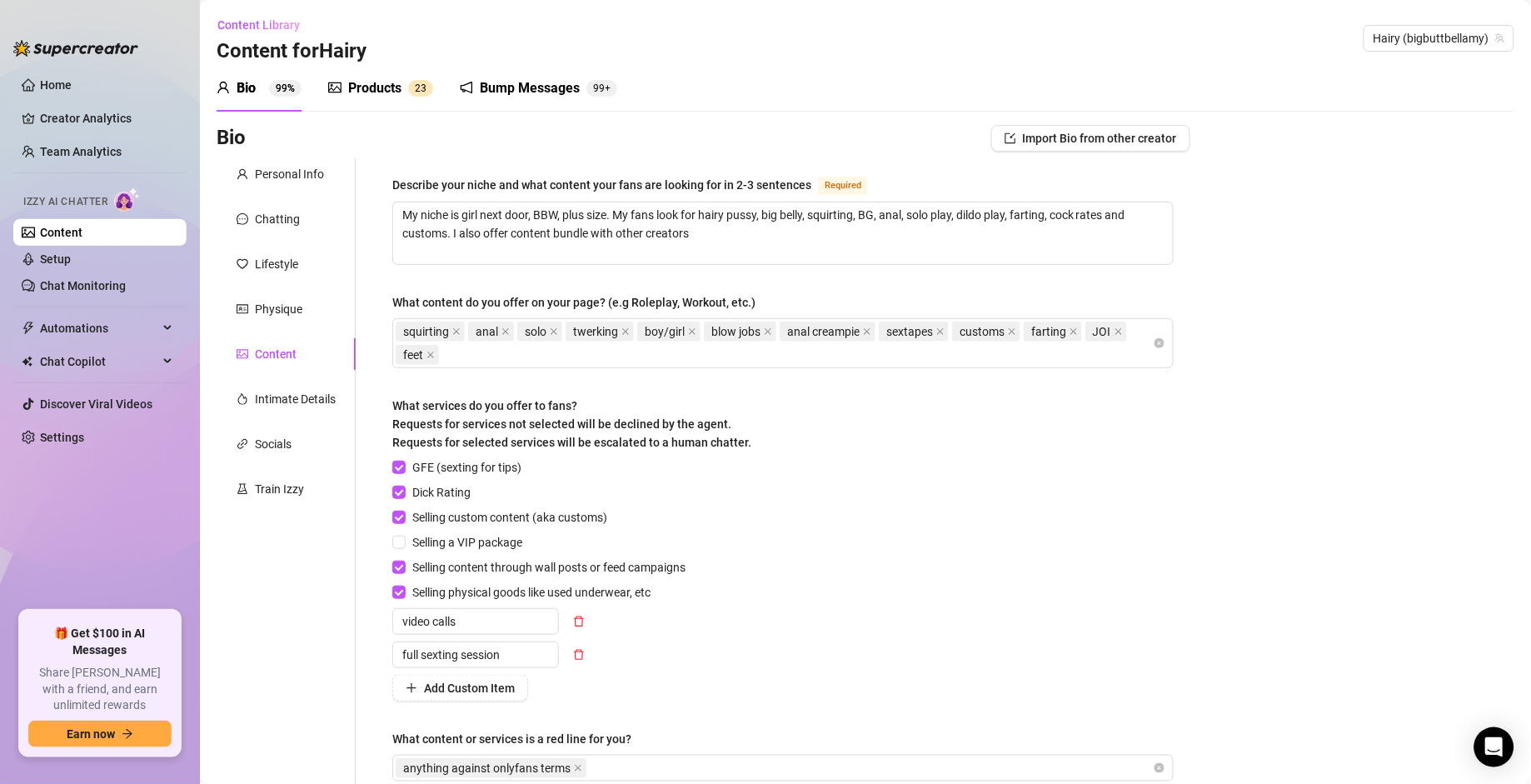
click at [285, 598] on div "Personal Info Chatting Lifestyle Physique Content Intimate Details Socials Trai…" at bounding box center [286, 485] width 139 height 654
click at [386, 83] on div "Products" at bounding box center [375, 88] width 53 height 20
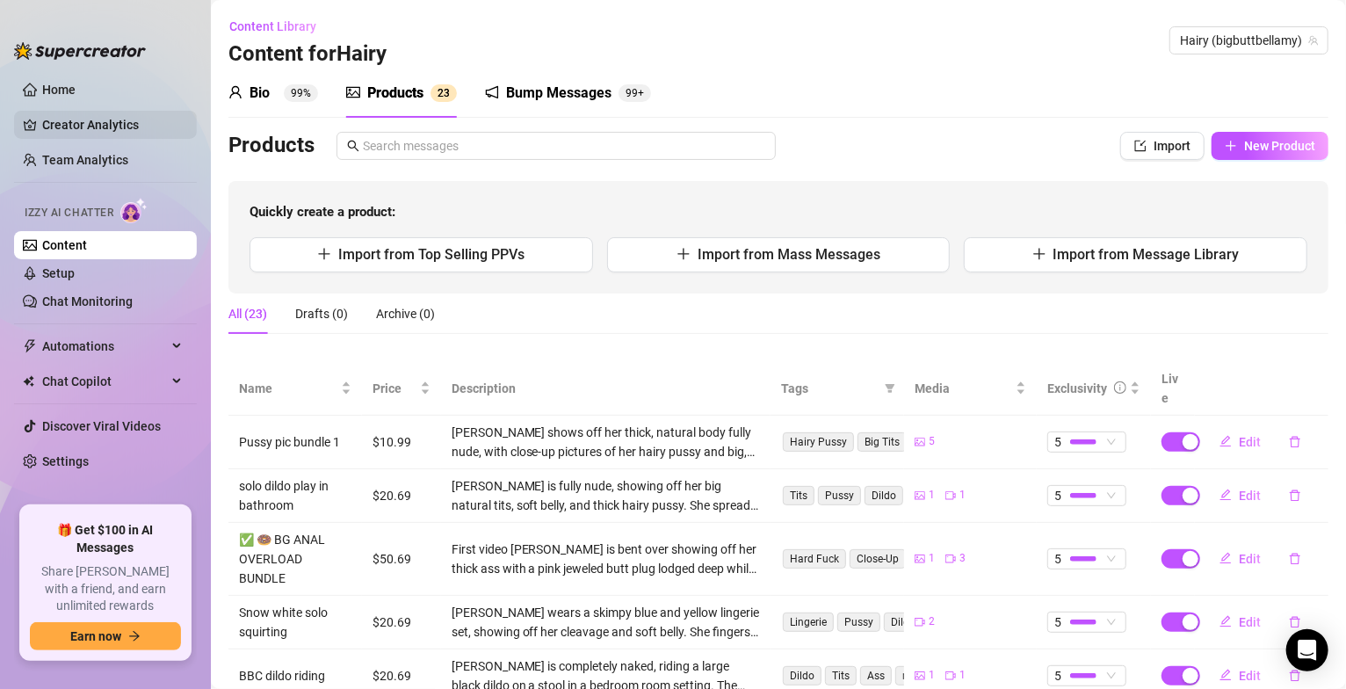
click at [86, 127] on link "Creator Analytics" at bounding box center [112, 125] width 141 height 28
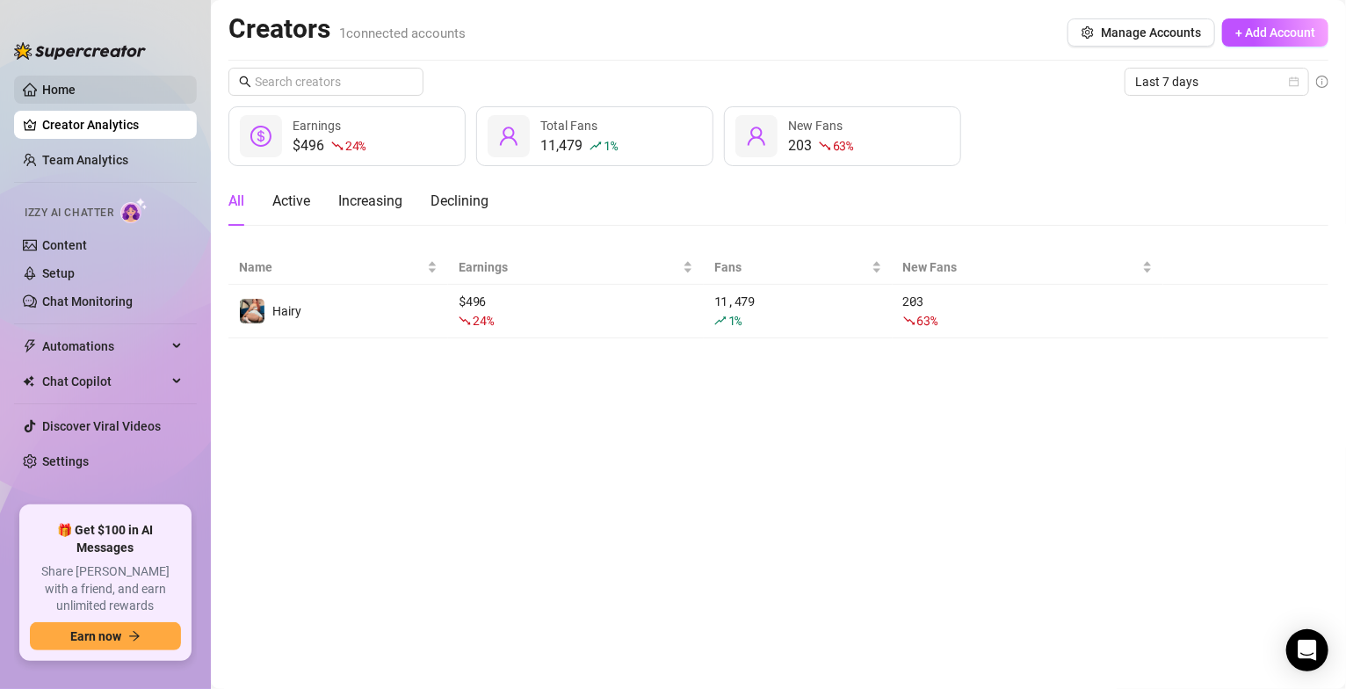
click at [64, 92] on link "Home" at bounding box center [58, 90] width 33 height 14
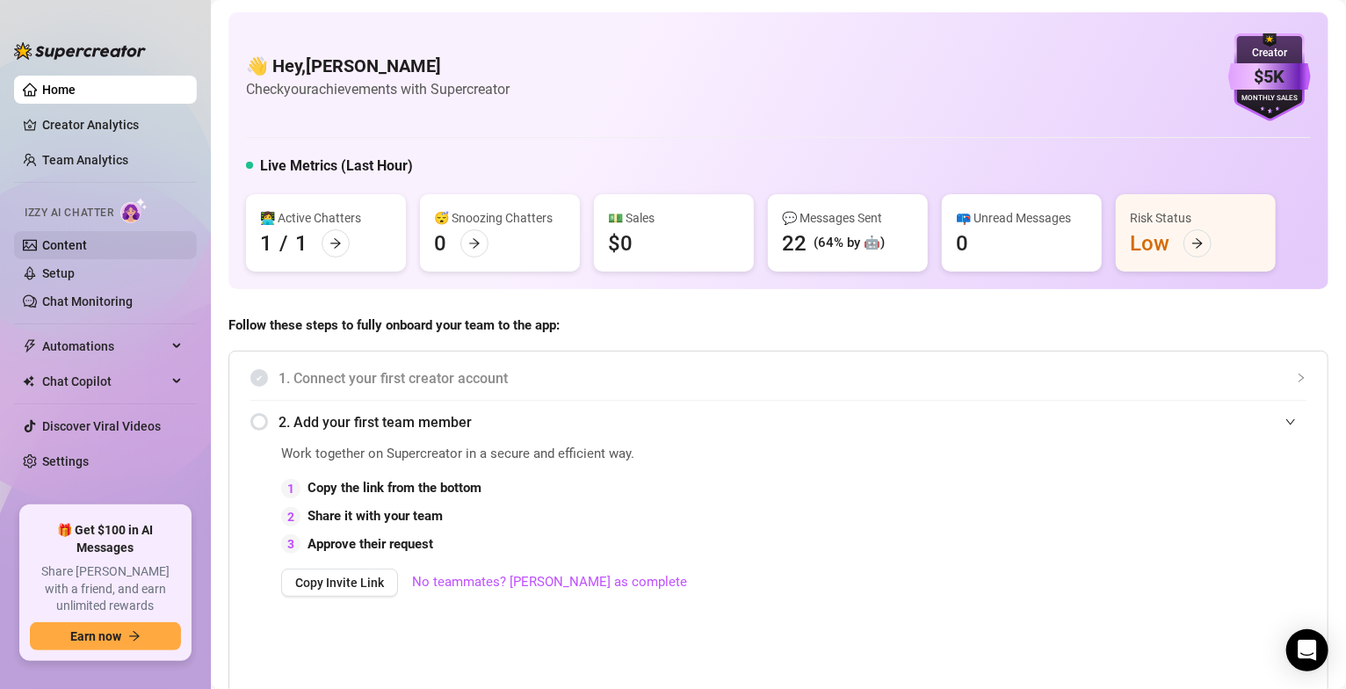
click at [65, 243] on link "Content" at bounding box center [64, 245] width 45 height 14
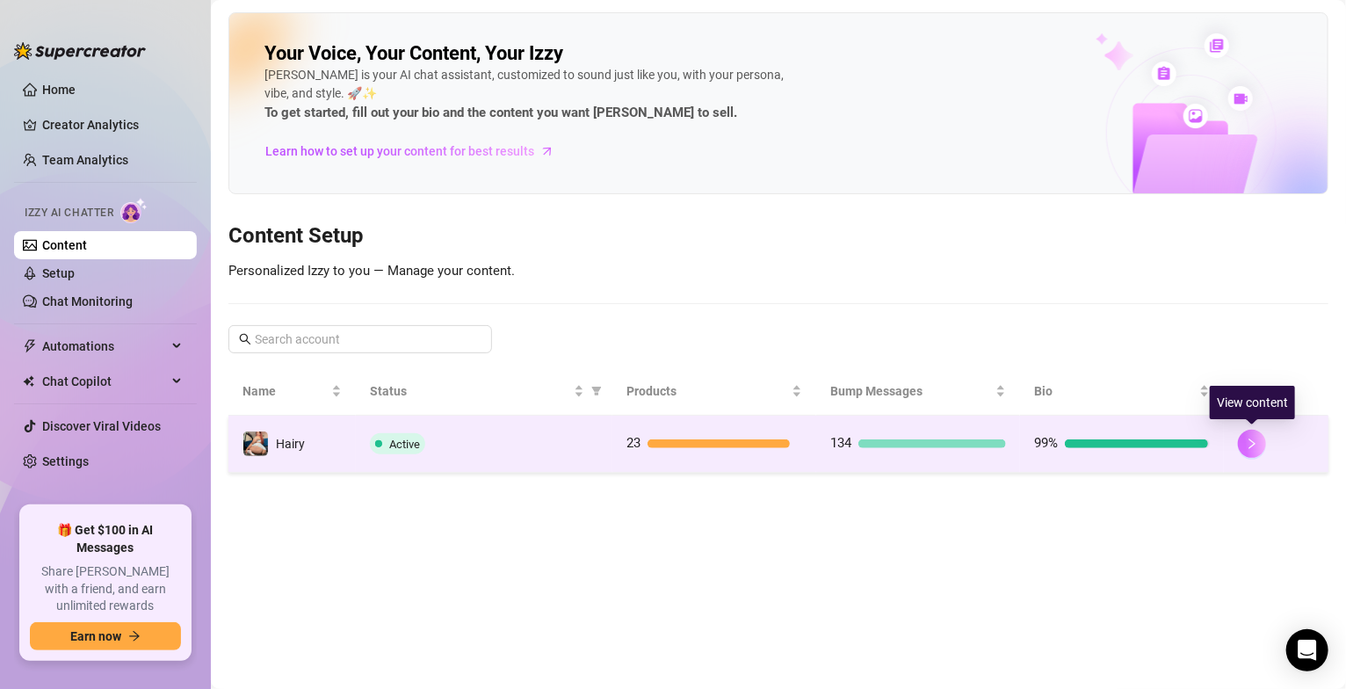
click at [1247, 445] on icon "right" at bounding box center [1251, 443] width 12 height 12
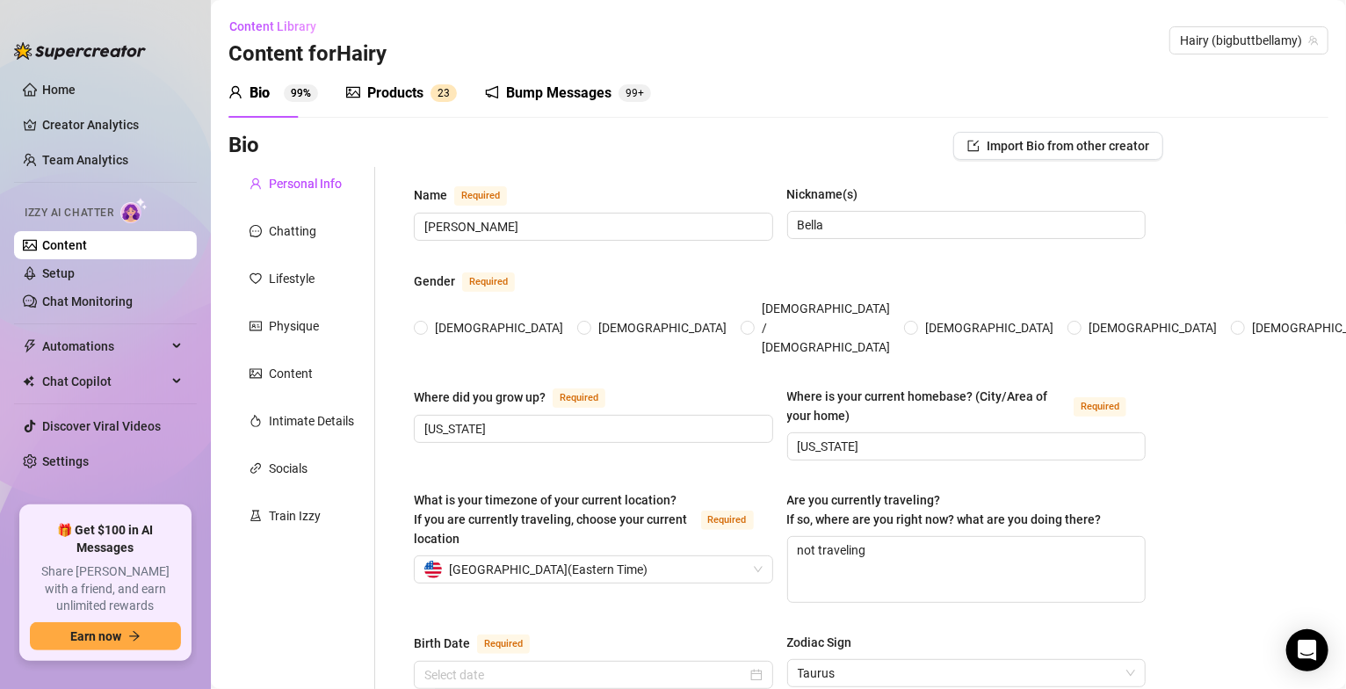
radio input "true"
type input "[DATE]"
click at [404, 95] on div "Products" at bounding box center [395, 93] width 56 height 21
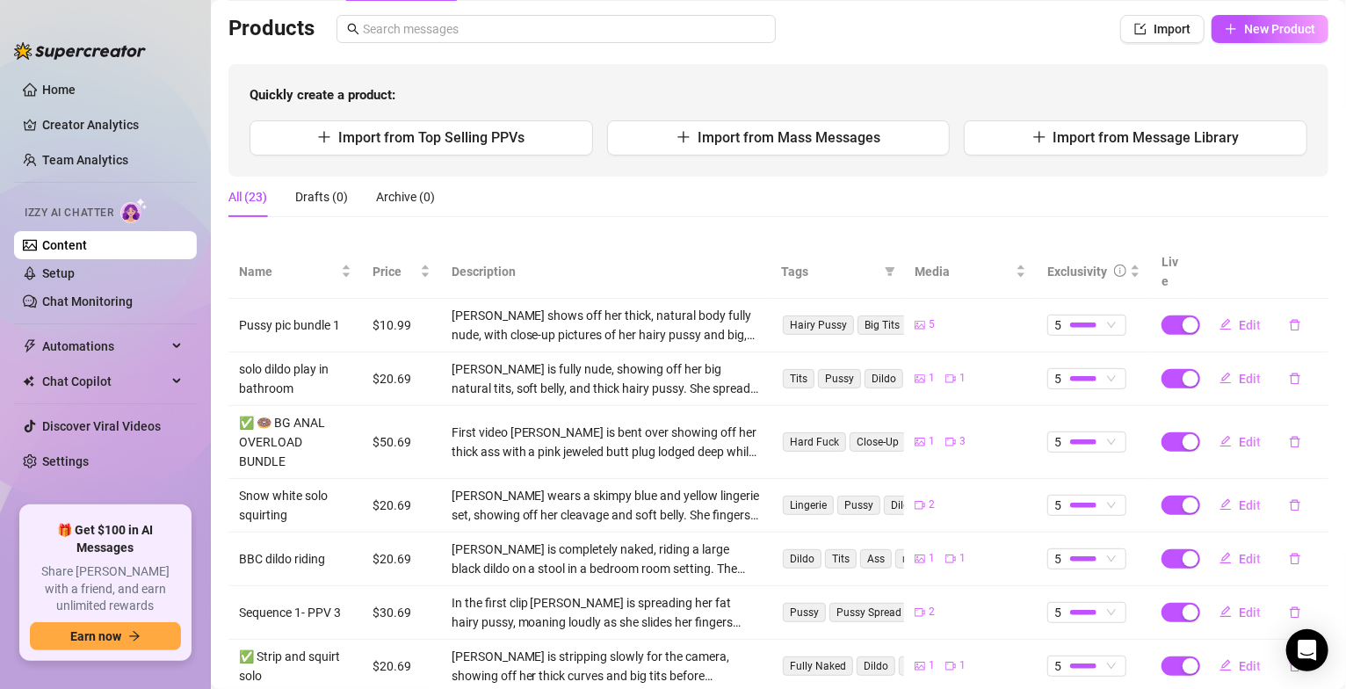
scroll to position [49, 0]
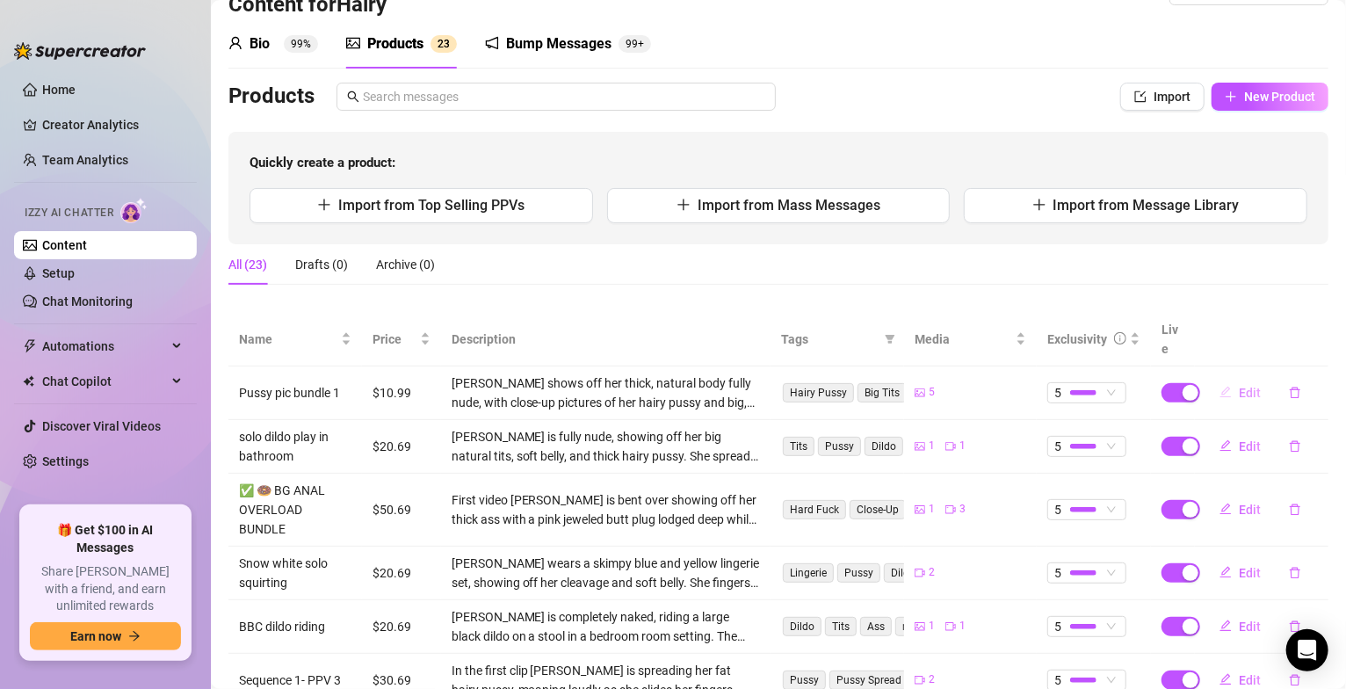
click at [1238, 386] on span "Edit" at bounding box center [1249, 393] width 22 height 14
type textarea "Here's a hairy pussy picture bundle of my sweet wet lips spread apart for you, …"
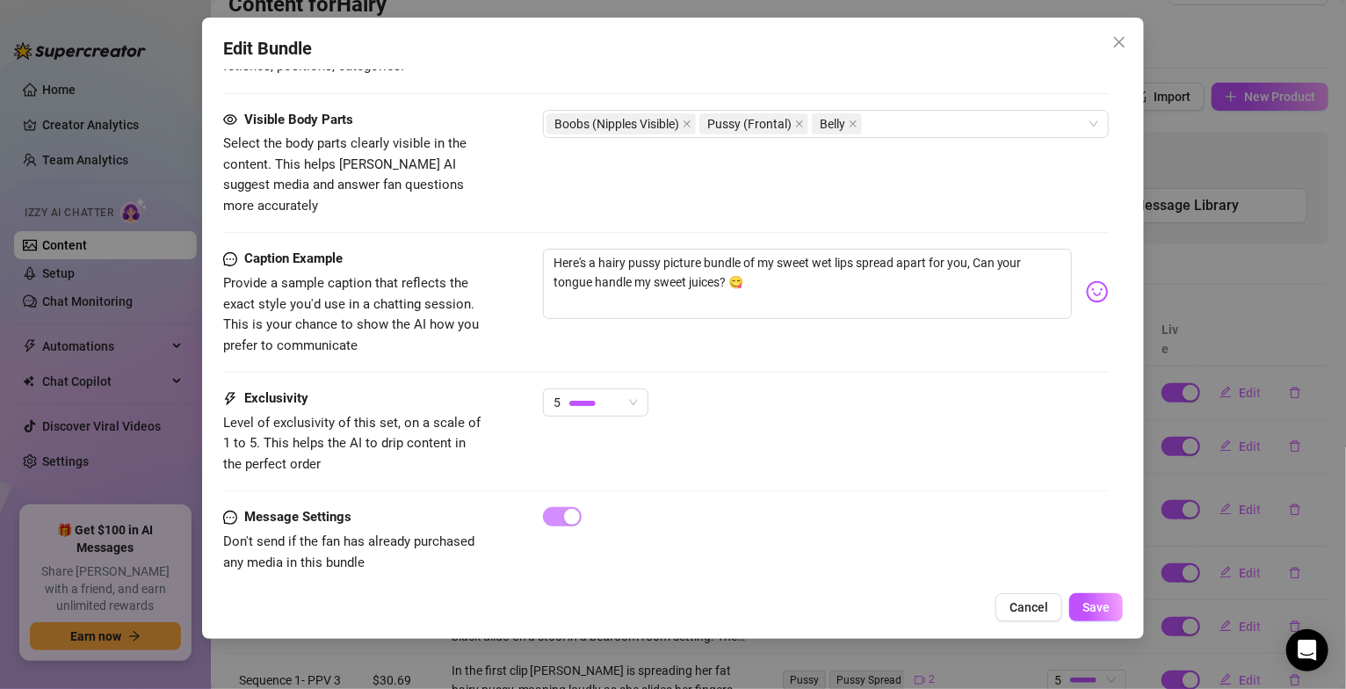
scroll to position [1088, 0]
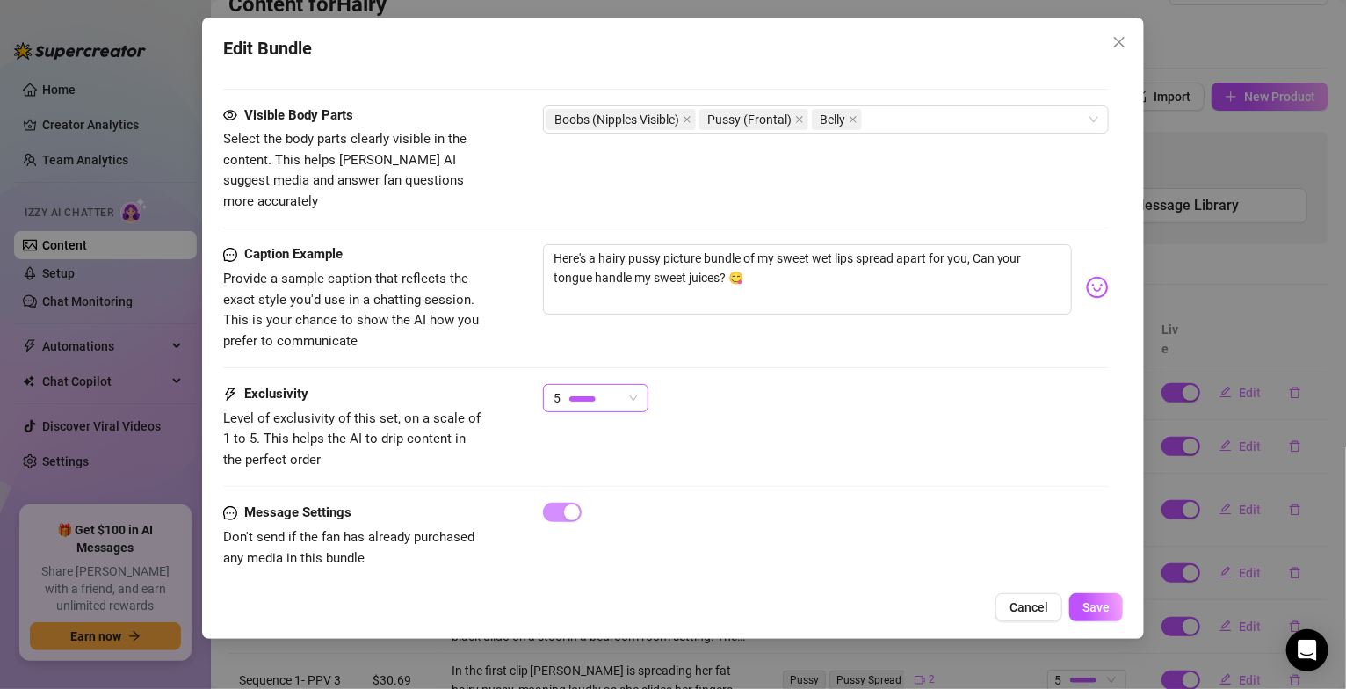
click at [629, 386] on span "5" at bounding box center [595, 398] width 84 height 26
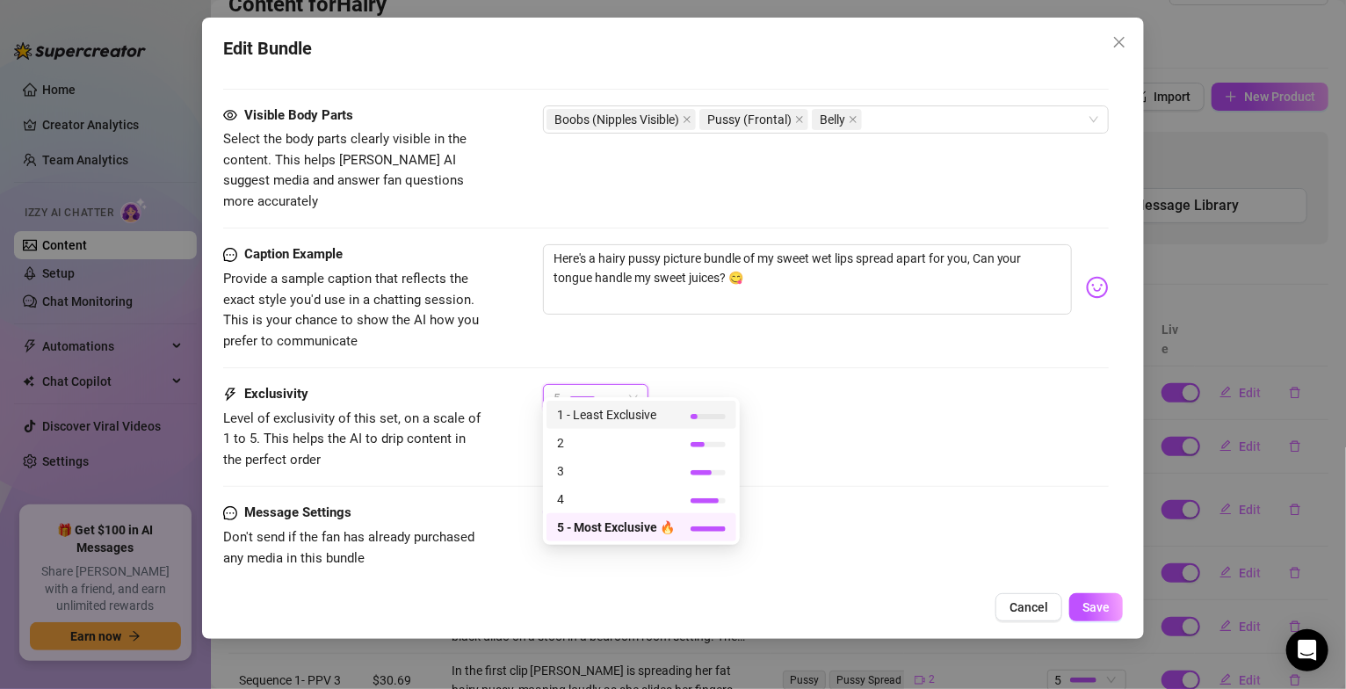
click at [629, 411] on span "1 - Least Exclusive" at bounding box center [616, 414] width 118 height 19
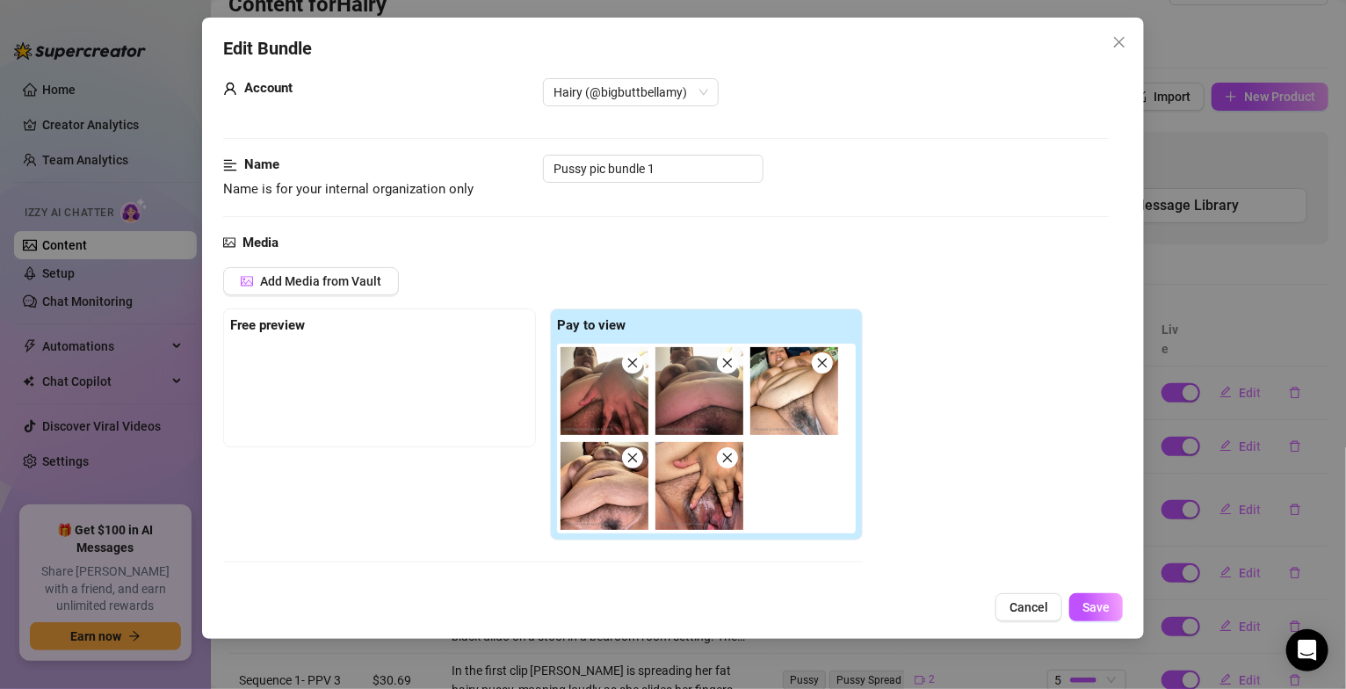
scroll to position [0, 0]
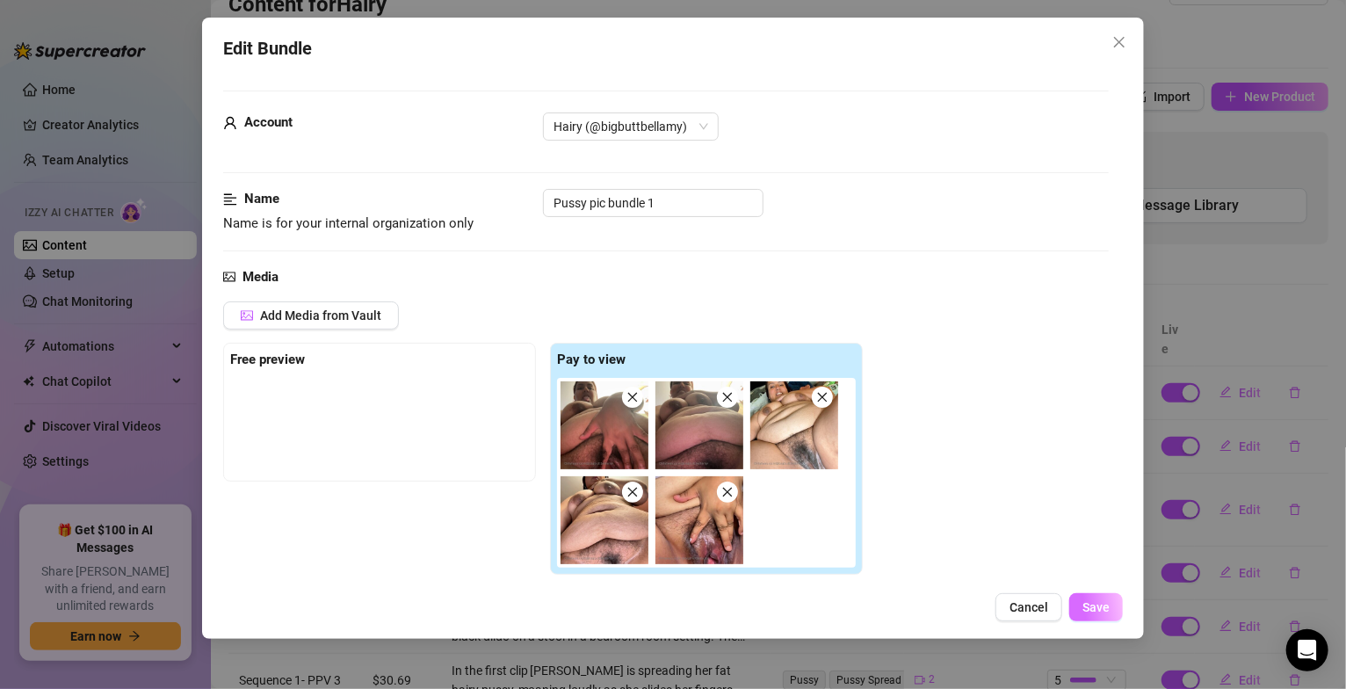
click at [1077, 612] on button "Save" at bounding box center [1096, 607] width 54 height 28
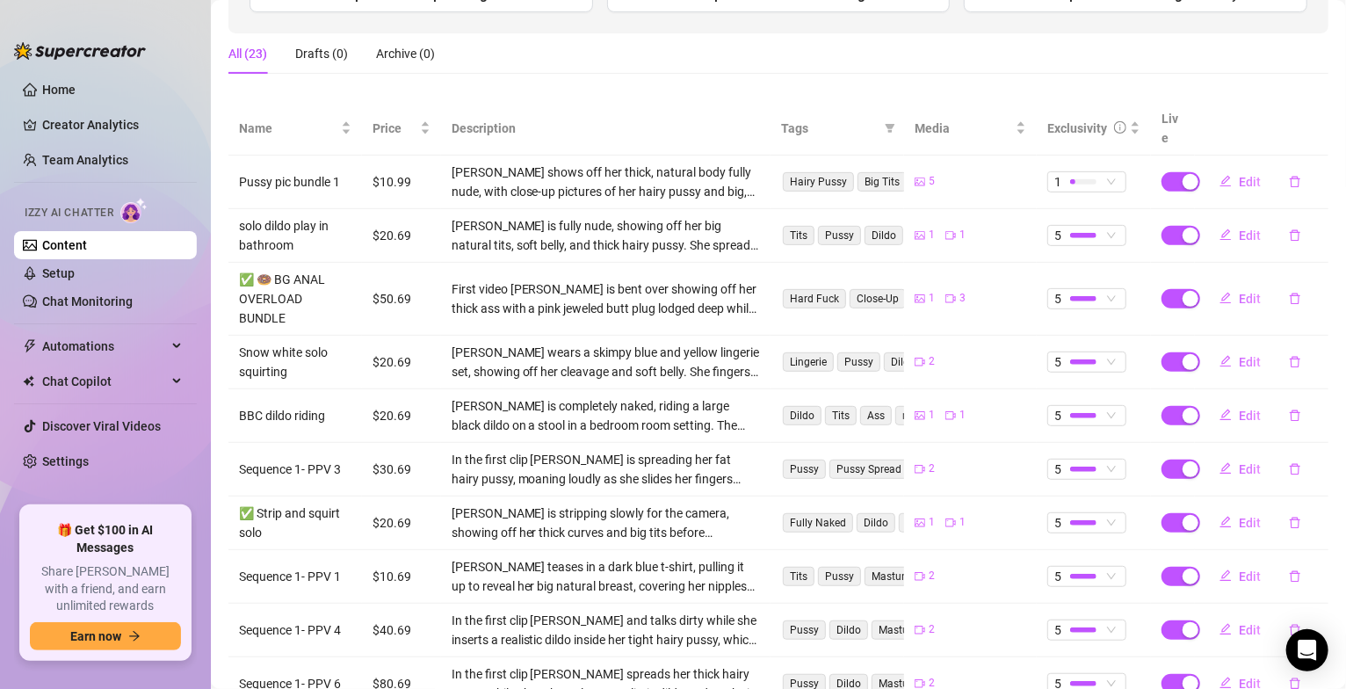
scroll to position [365, 0]
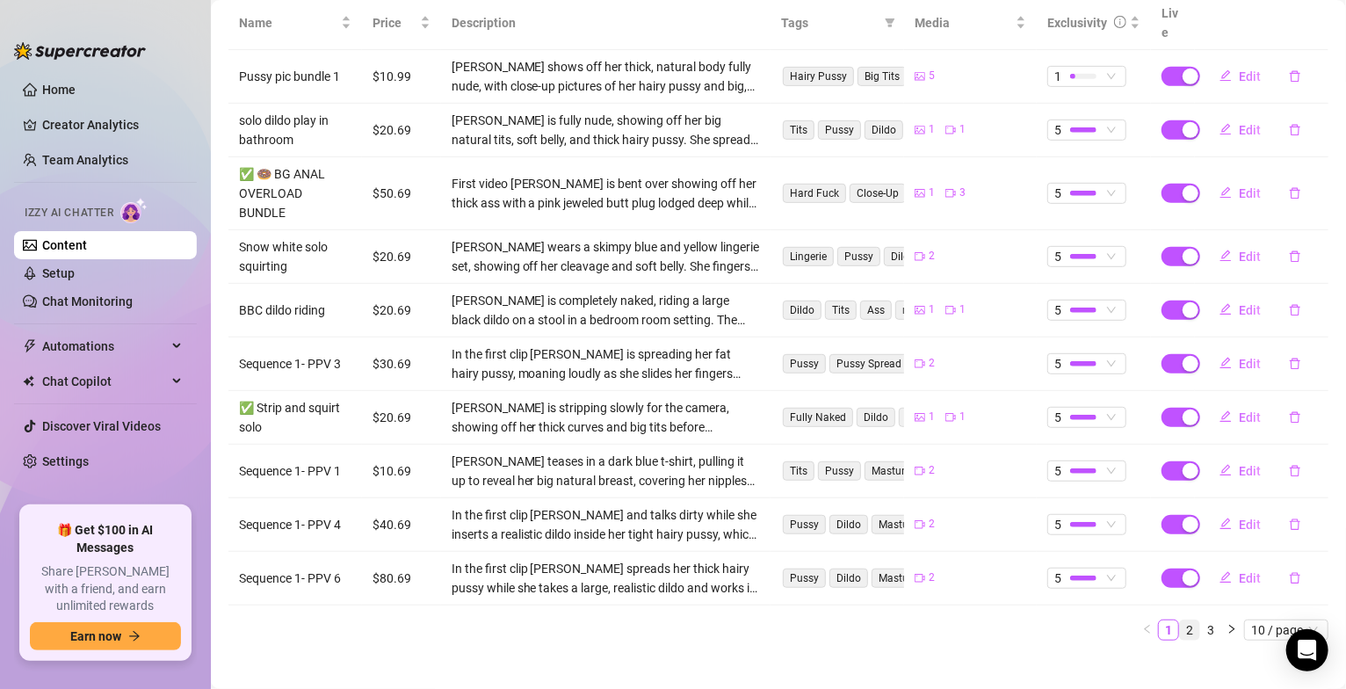
click at [1180, 620] on link "2" at bounding box center [1189, 629] width 19 height 19
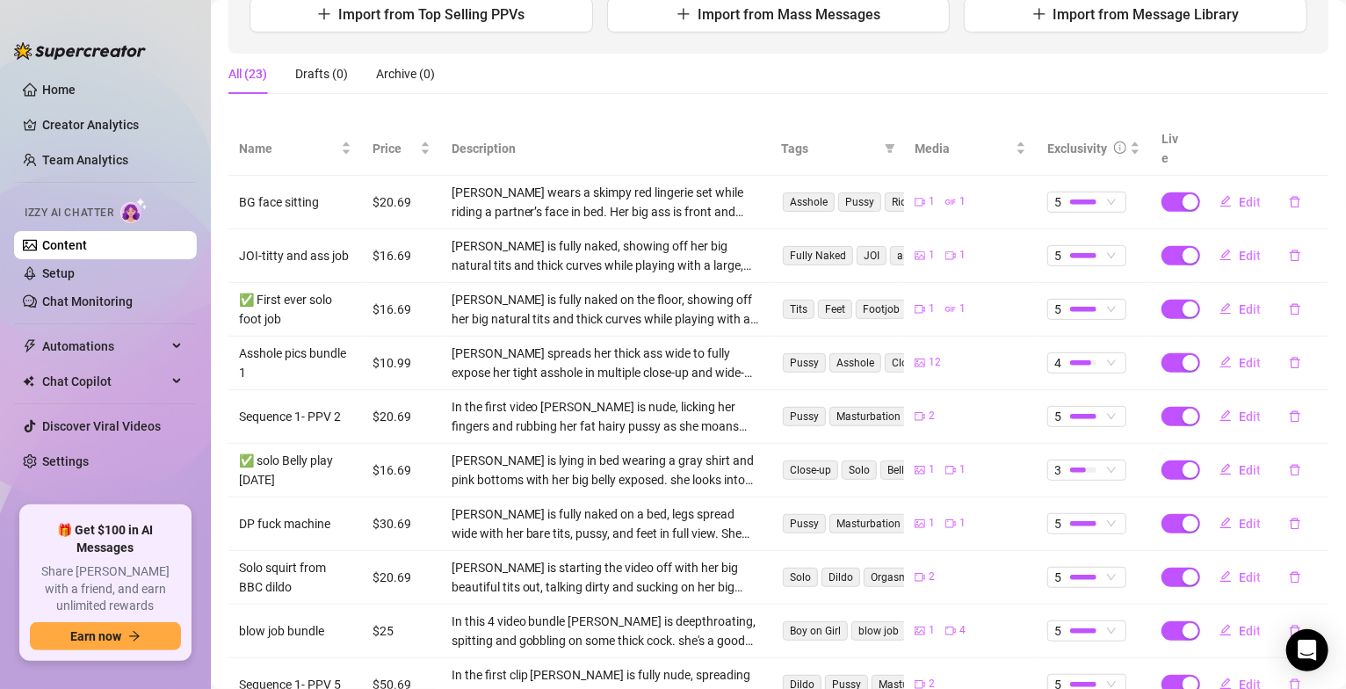
scroll to position [345, 0]
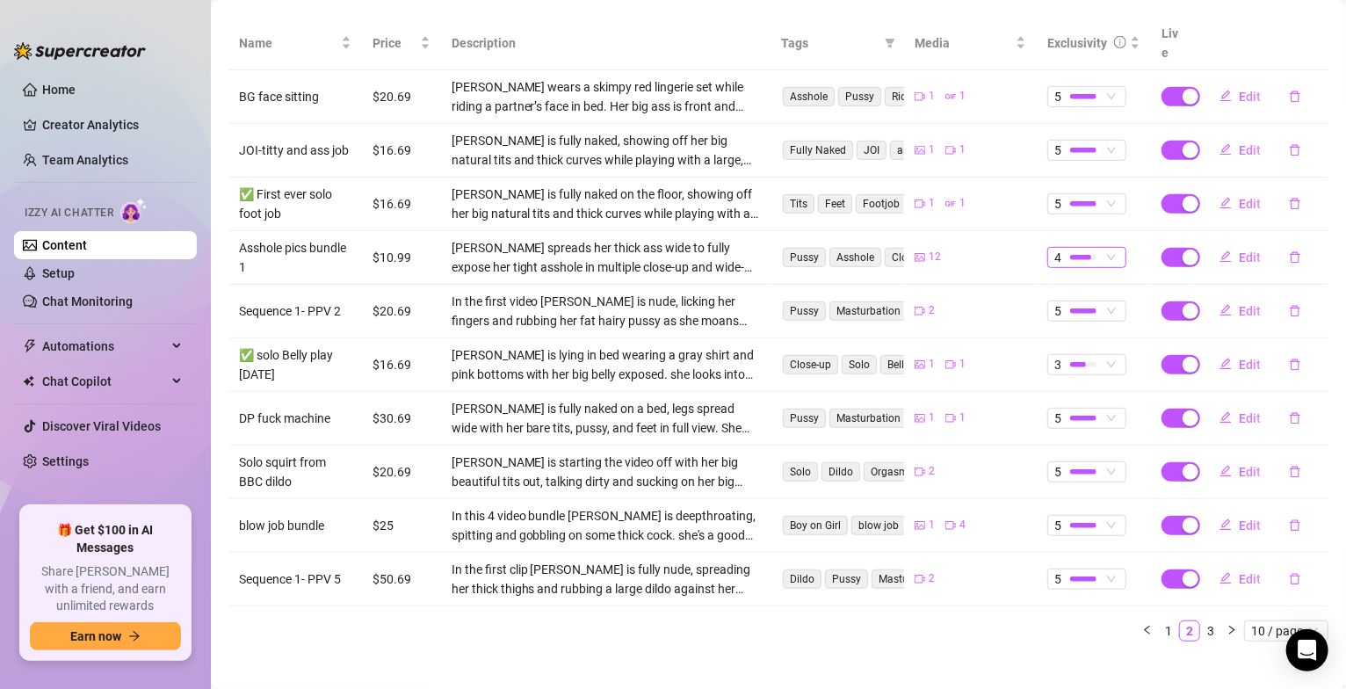
click at [1096, 248] on span "4" at bounding box center [1086, 257] width 65 height 19
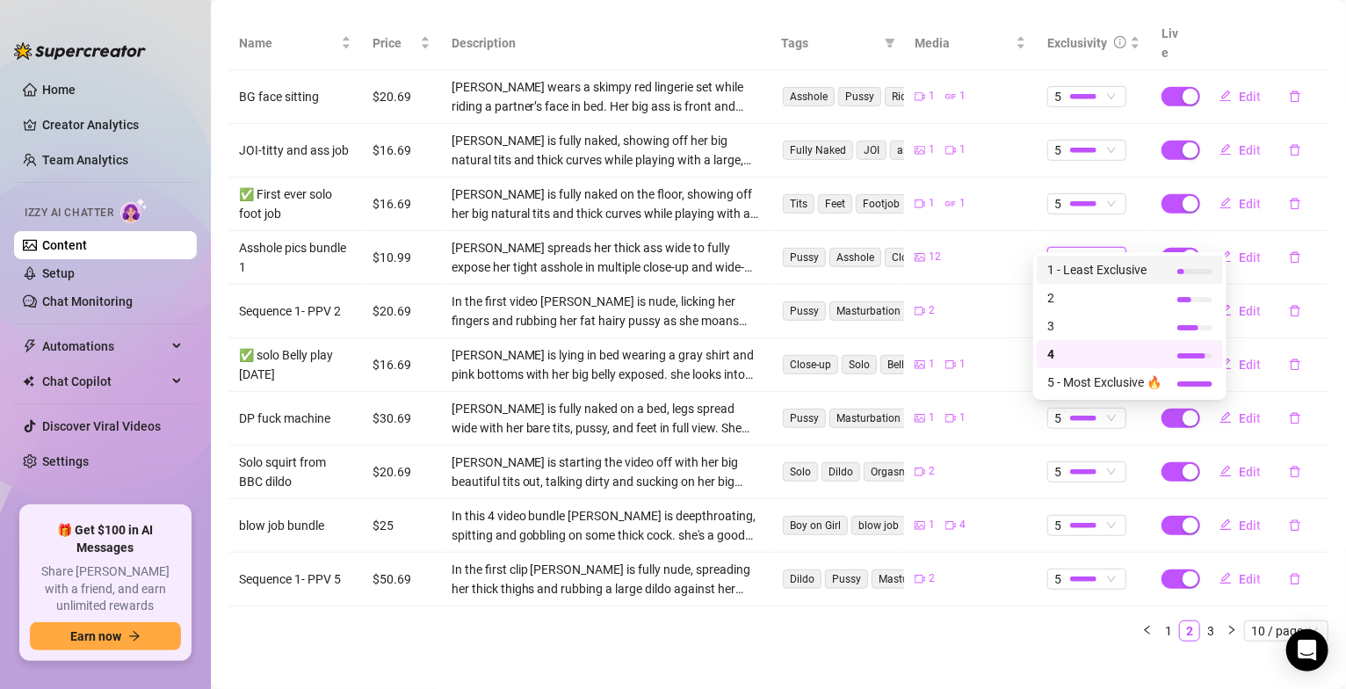
click at [1096, 274] on span "1 - Least Exclusive" at bounding box center [1104, 269] width 114 height 19
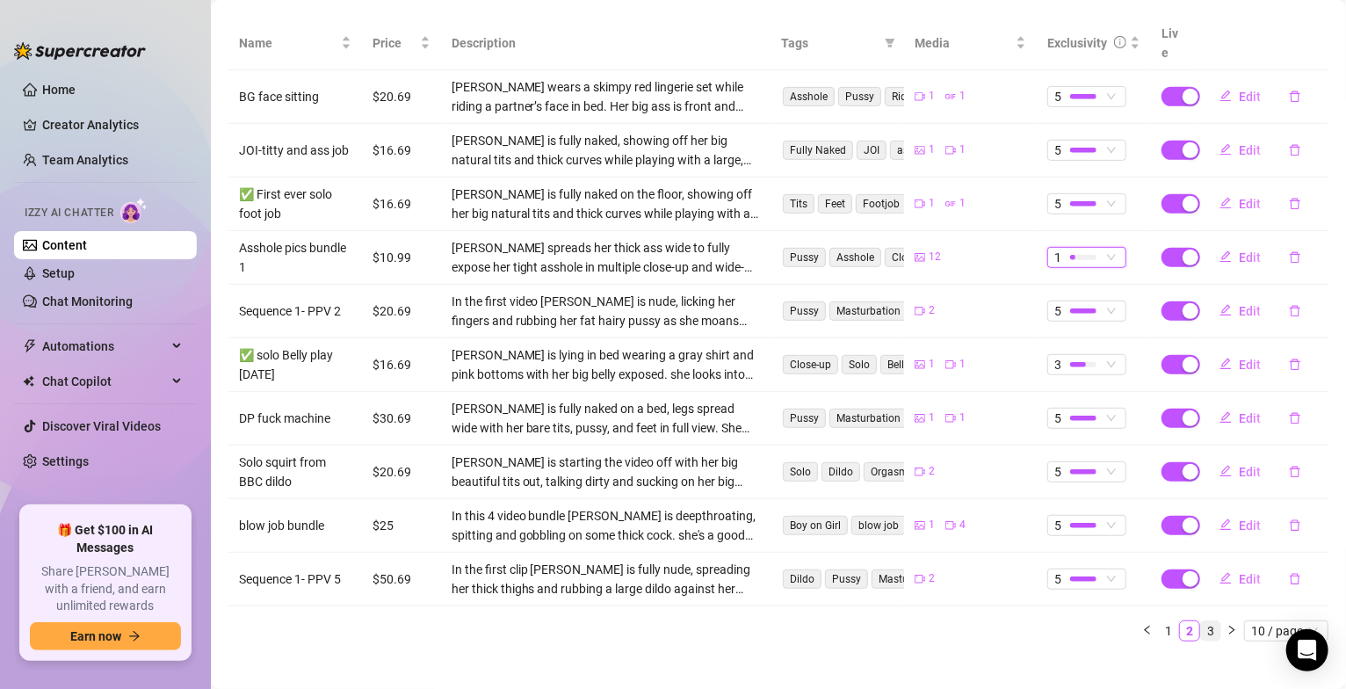
click at [1201, 621] on link "3" at bounding box center [1210, 630] width 19 height 19
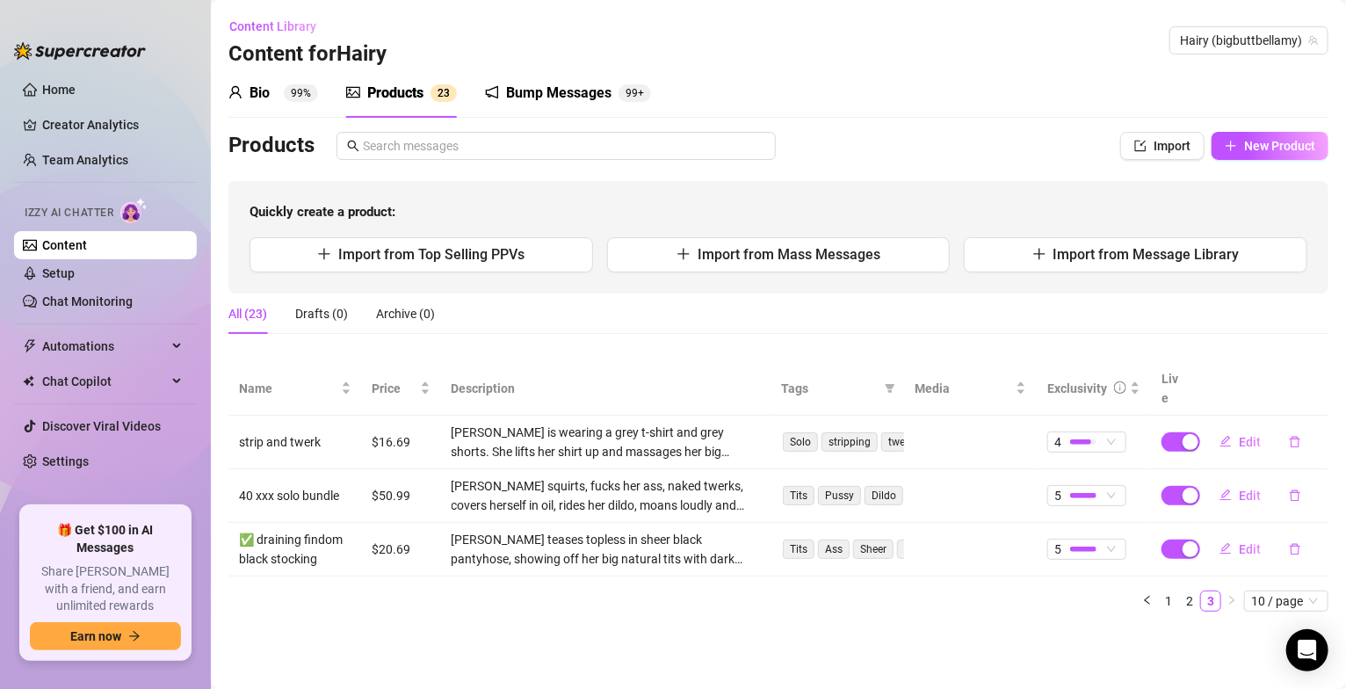
scroll to position [0, 0]
click at [572, 103] on div "Bump Messages" at bounding box center [558, 93] width 105 height 21
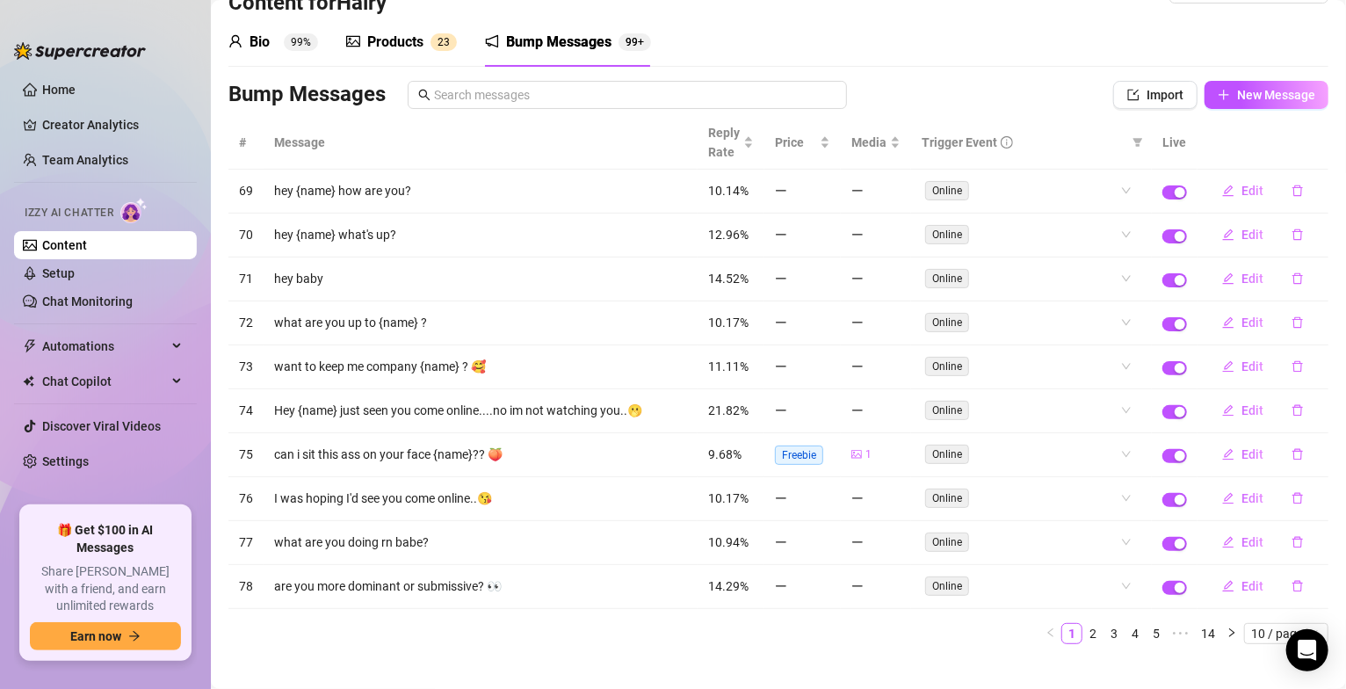
scroll to position [79, 0]
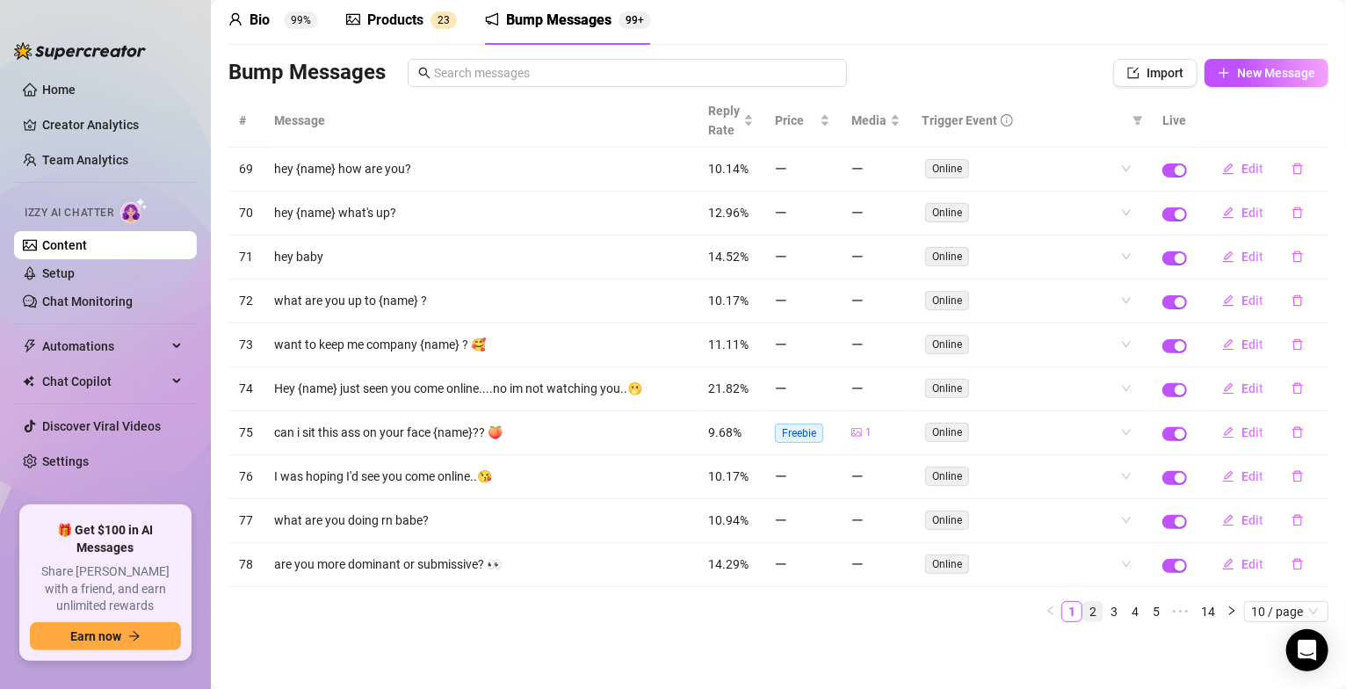
click at [1083, 612] on link "2" at bounding box center [1092, 611] width 19 height 19
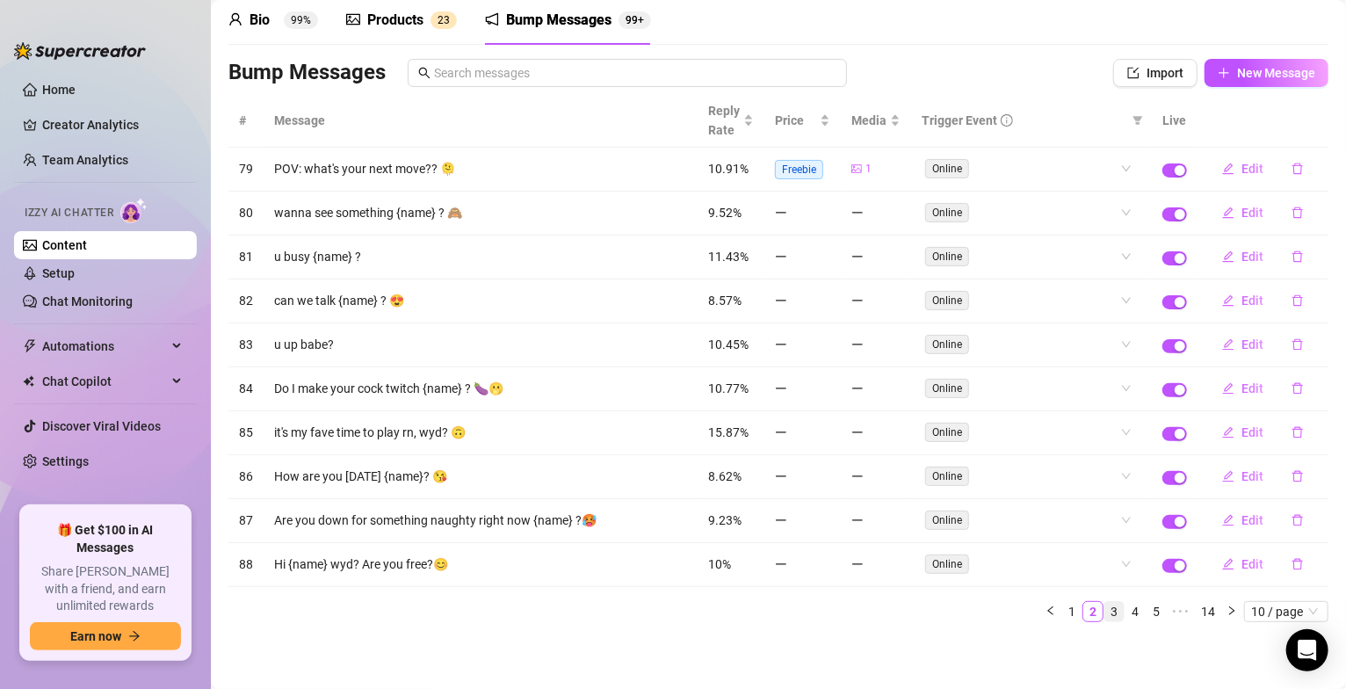
click at [1104, 615] on link "3" at bounding box center [1113, 611] width 19 height 19
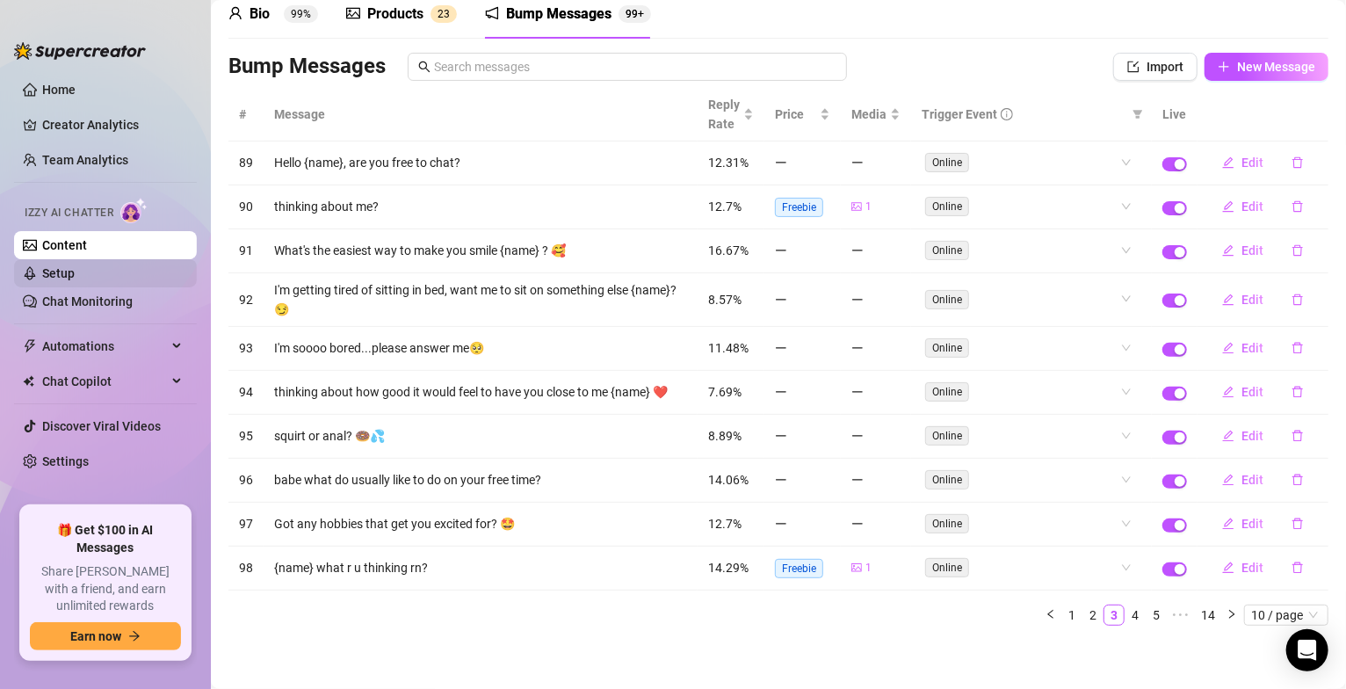
click at [72, 278] on link "Setup" at bounding box center [58, 273] width 32 height 14
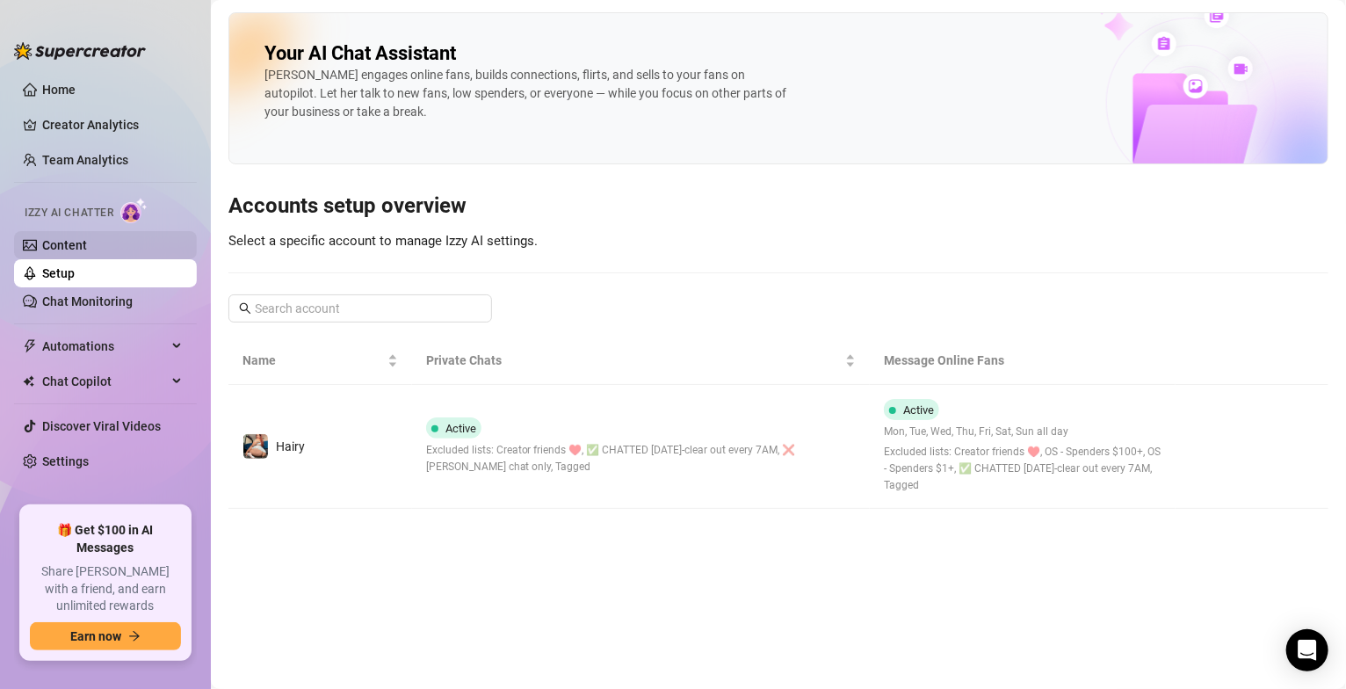
click at [42, 251] on link "Content" at bounding box center [64, 245] width 45 height 14
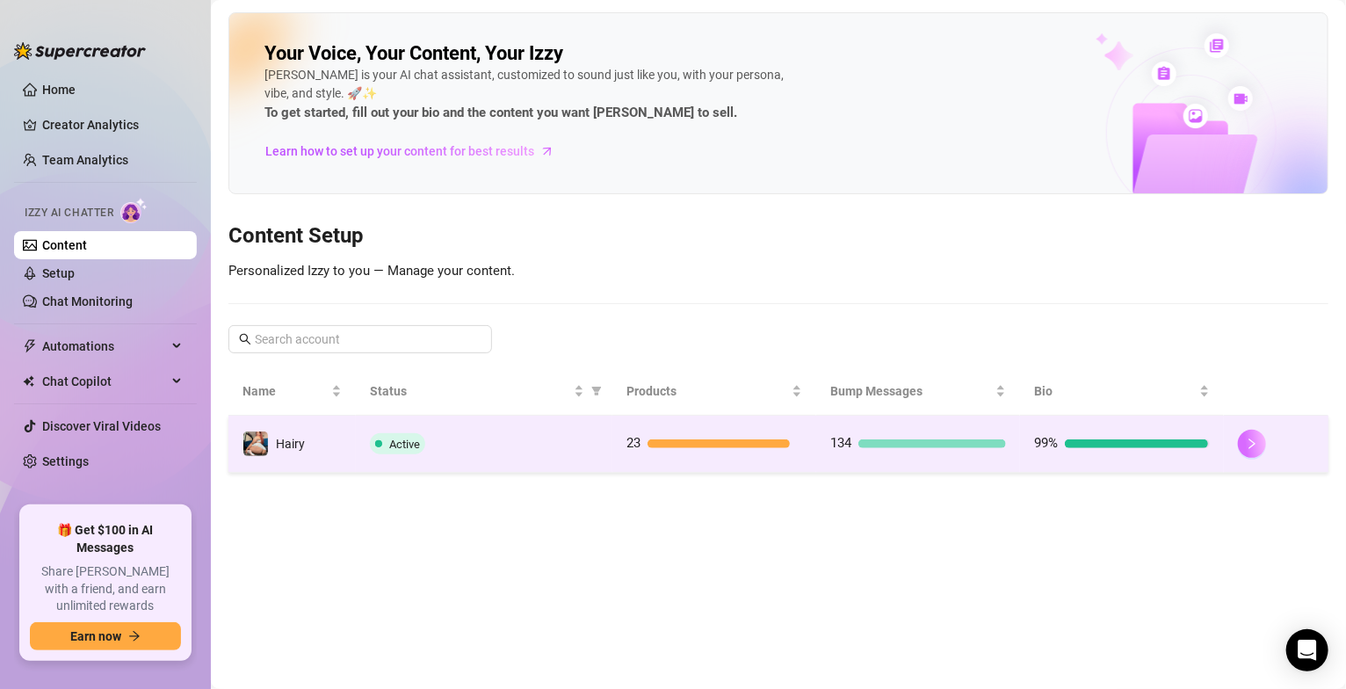
click at [1258, 437] on button "button" at bounding box center [1252, 444] width 28 height 28
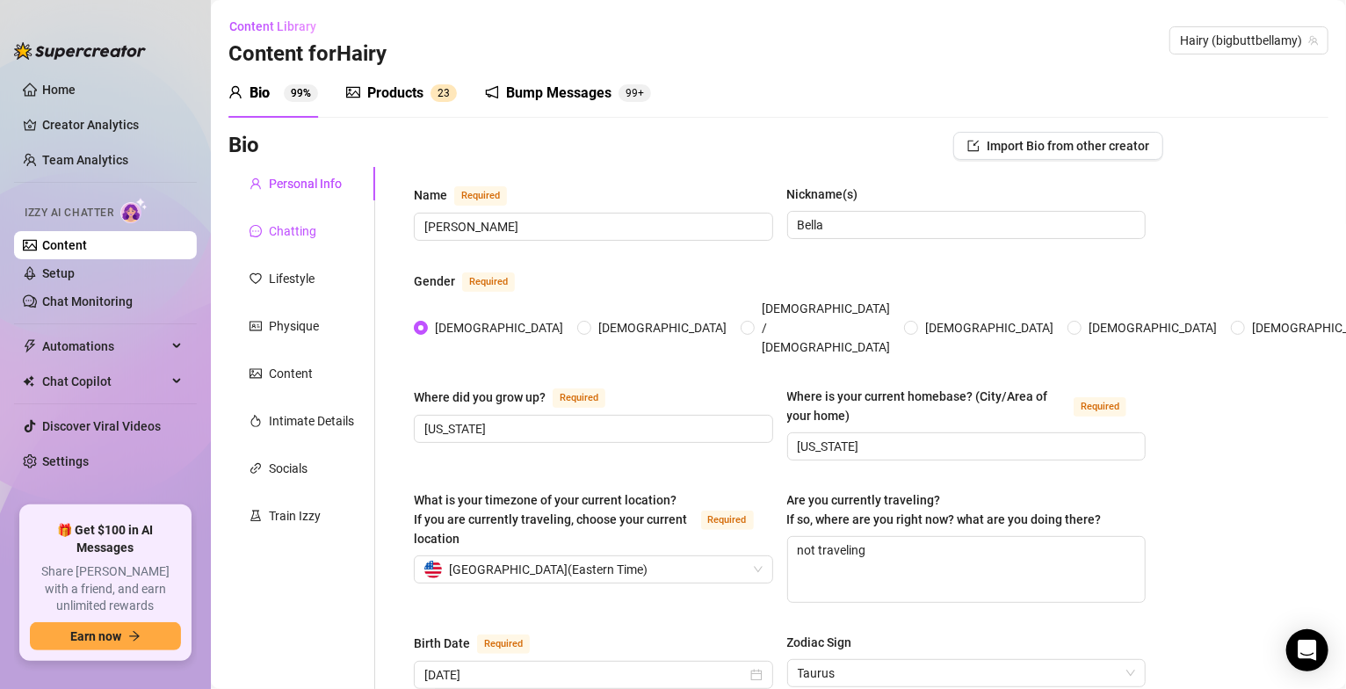
click at [285, 221] on div "Chatting" at bounding box center [292, 230] width 47 height 19
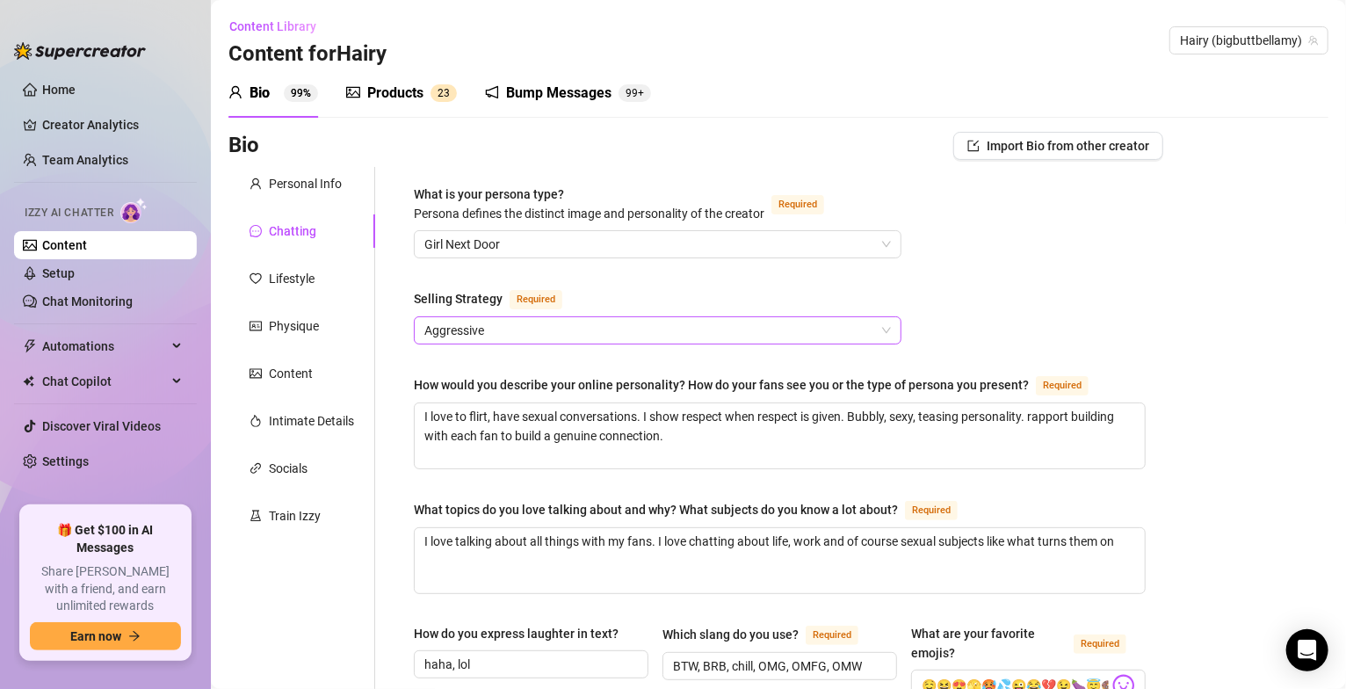
click at [751, 328] on span "Aggressive" at bounding box center [657, 330] width 466 height 26
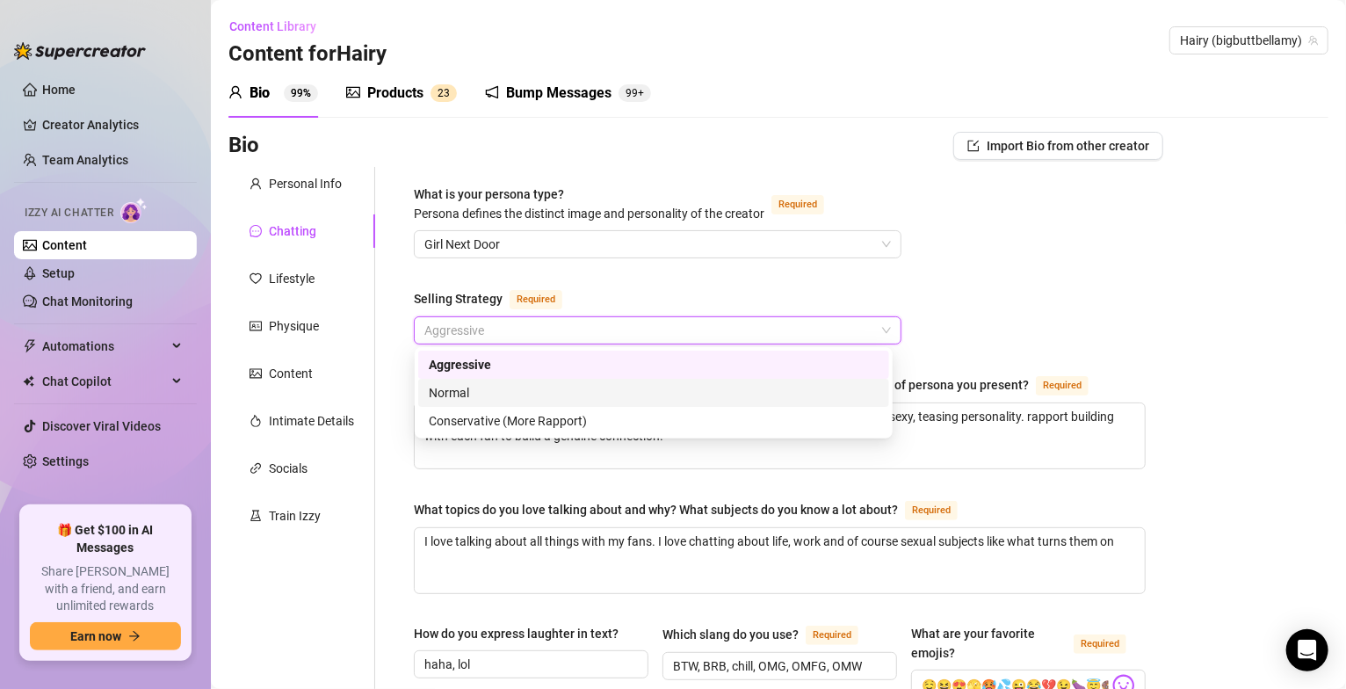
click at [451, 396] on div "Normal" at bounding box center [654, 392] width 450 height 19
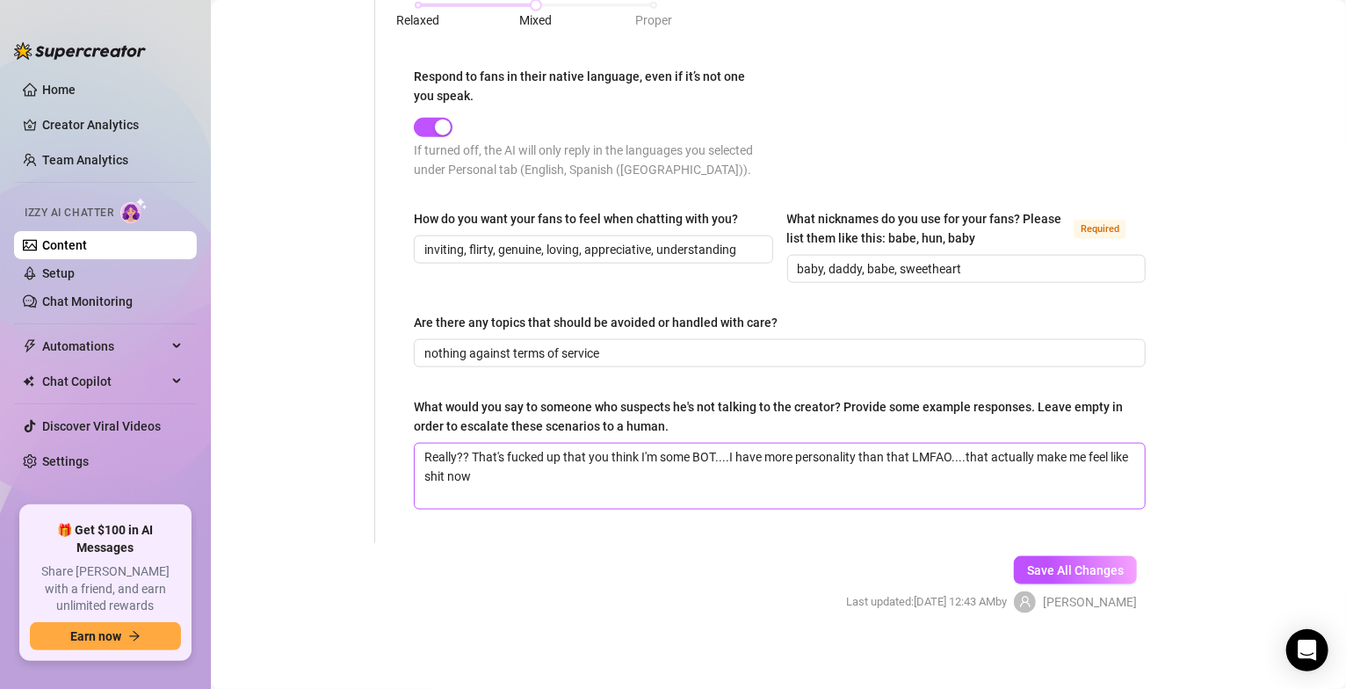
scroll to position [980, 0]
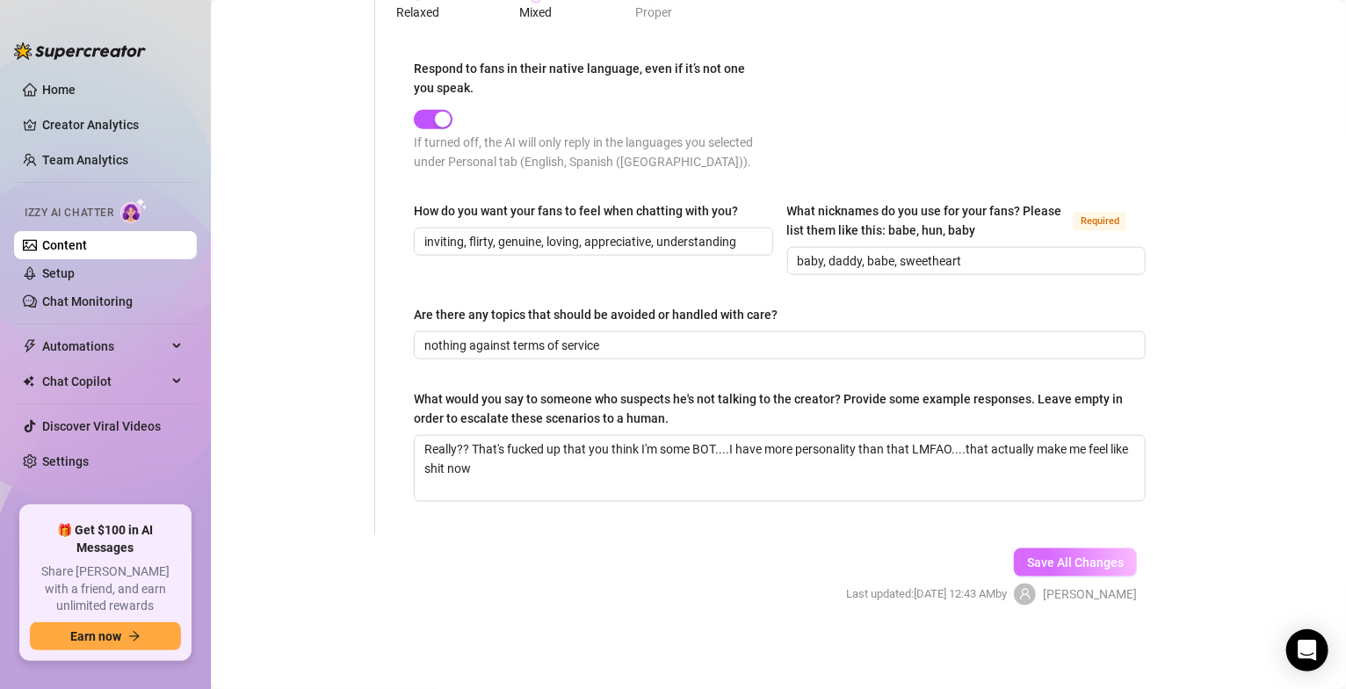
click at [1038, 555] on span "Save All Changes" at bounding box center [1075, 562] width 97 height 14
